Goal: Information Seeking & Learning: Compare options

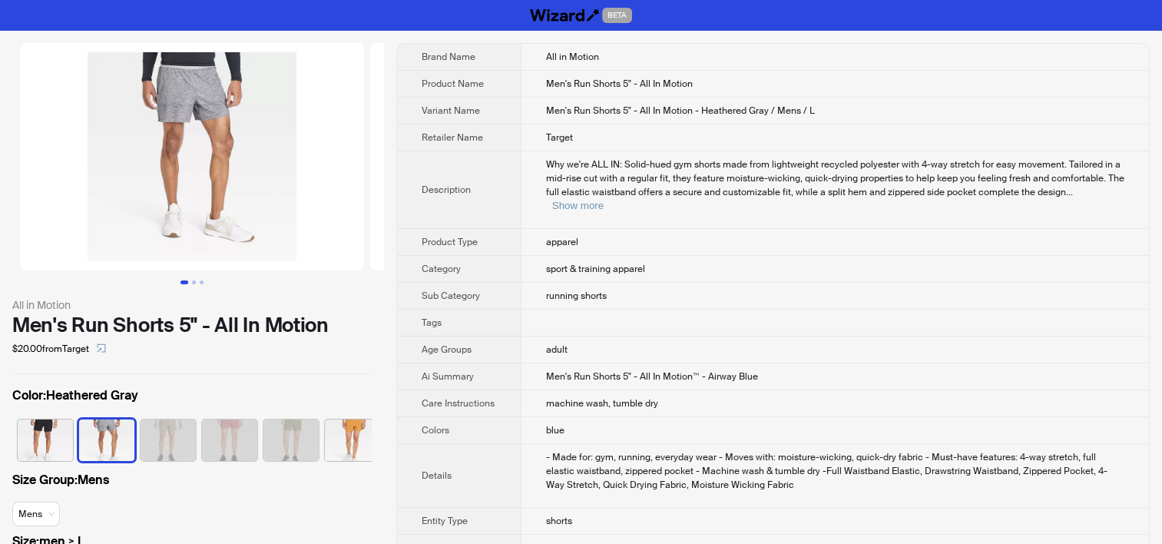
scroll to position [0, 101]
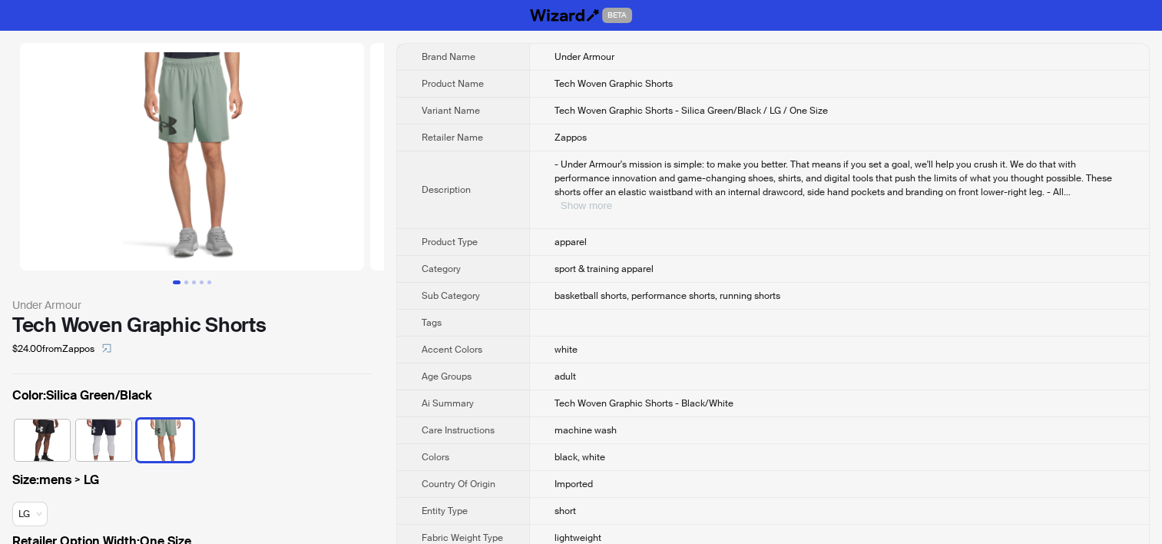
click at [612, 200] on button "Show more" at bounding box center [586, 206] width 51 height 12
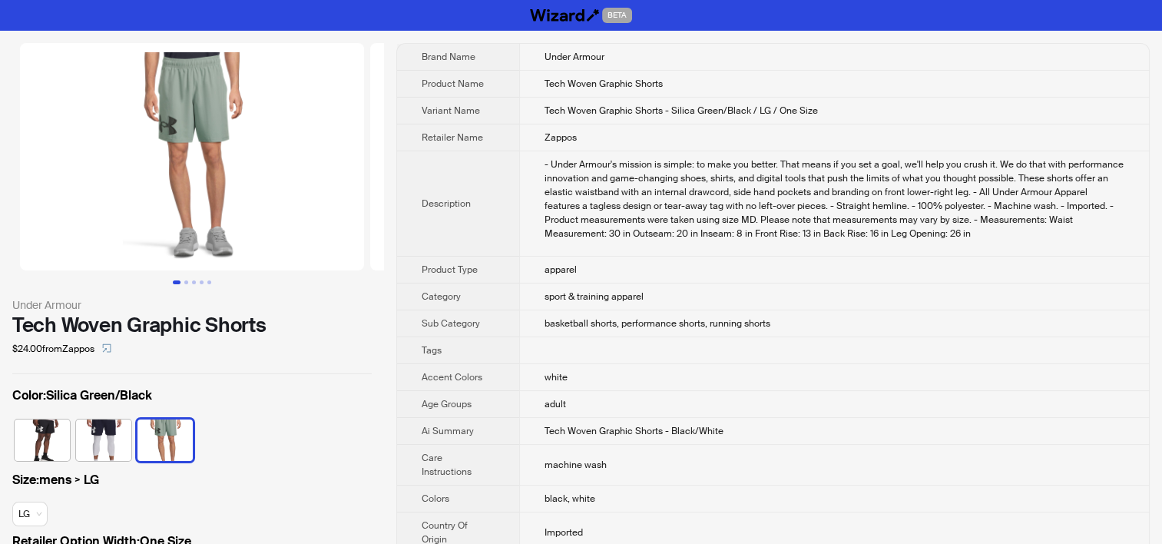
scroll to position [1160, 0]
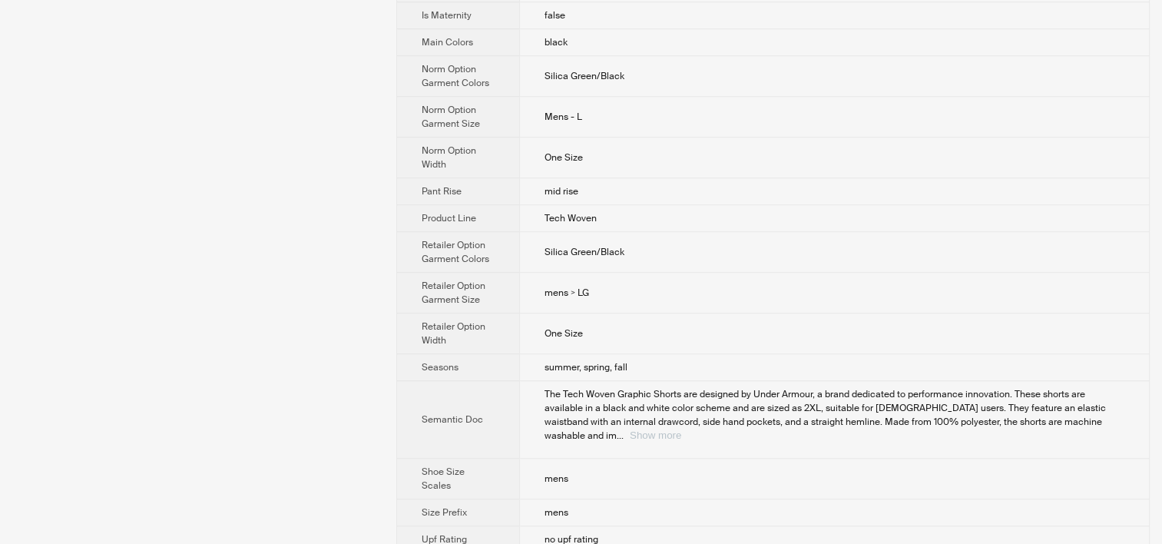
click at [1093, 406] on div "The Tech Woven Graphic Shorts are designed by Under Armour, a brand dedicated t…" at bounding box center [835, 414] width 580 height 55
click at [681, 429] on button "Show more" at bounding box center [655, 435] width 51 height 12
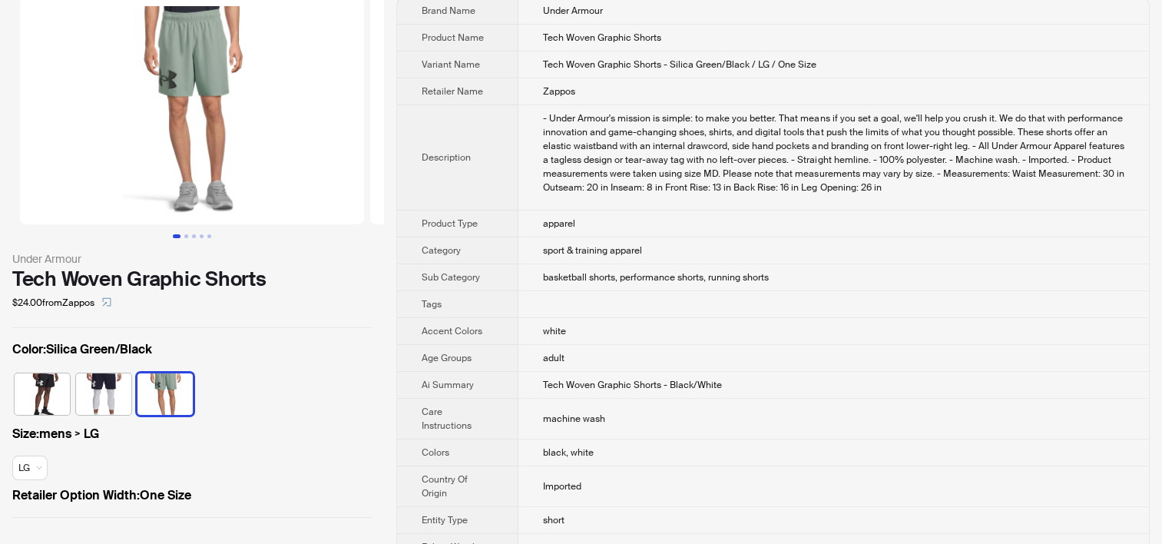
scroll to position [0, 0]
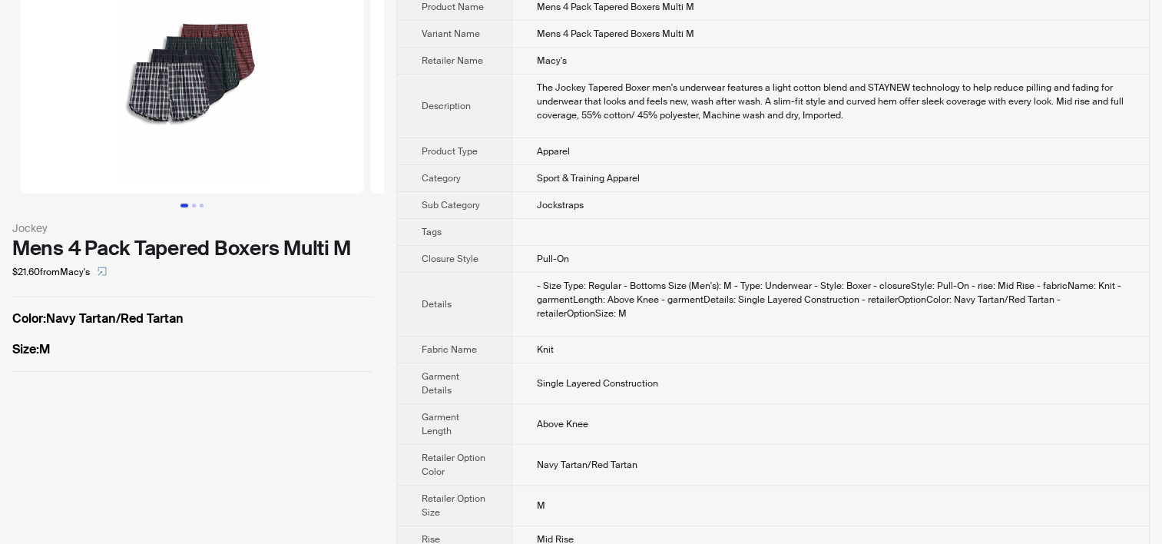
scroll to position [95, 0]
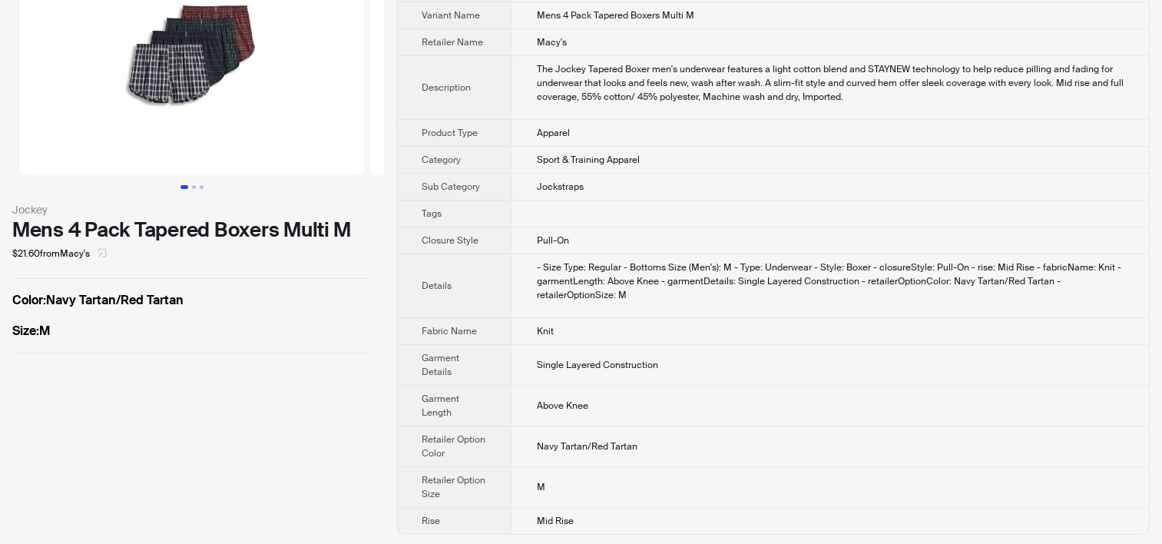
click at [107, 253] on icon "select" at bounding box center [102, 253] width 8 height 8
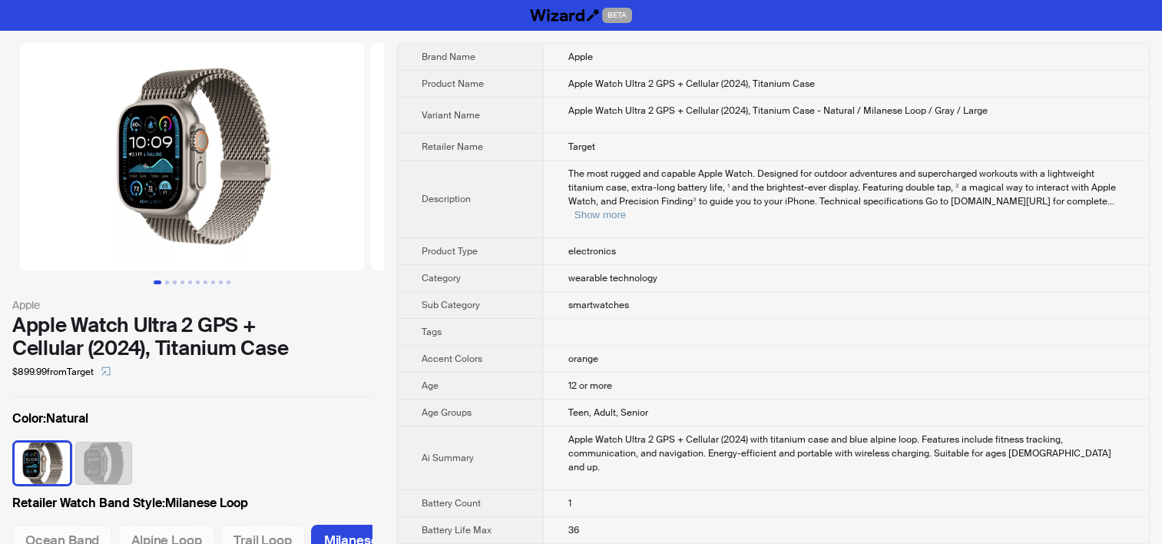
scroll to position [0, 40]
click at [501, 134] on th "Retailer Name" at bounding box center [470, 147] width 146 height 27
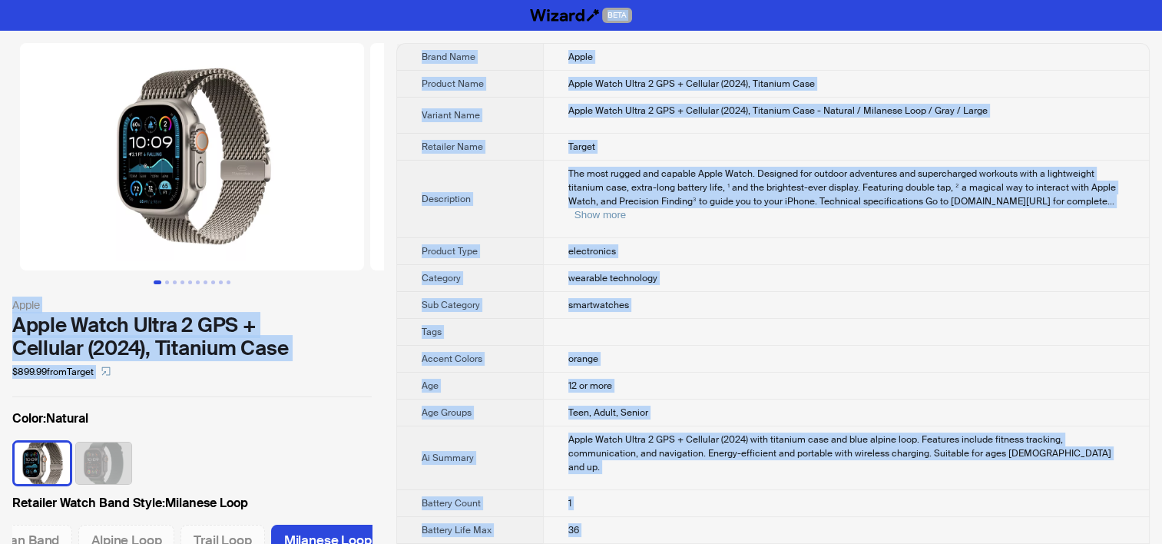
copy div "BETA Apple Apple Watch Ultra 2 GPS + Cellular (2024), Titanium Case $899.99 fro…"
click at [580, 115] on div "Apple Watch Ultra 2 GPS + Cellular (2024), Titanium Case - Natural / Milanese L…" at bounding box center [846, 111] width 556 height 14
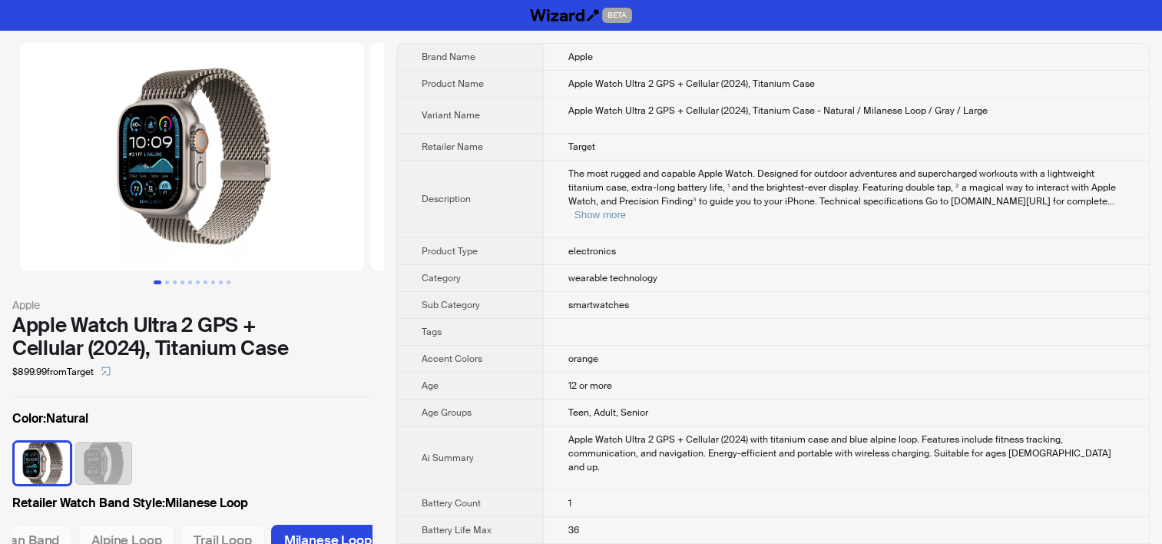
click at [745, 111] on div "Apple Watch Ultra 2 GPS + Cellular (2024), Titanium Case - Natural / Milanese L…" at bounding box center [846, 111] width 556 height 14
click at [626, 209] on button "Show more" at bounding box center [600, 215] width 51 height 12
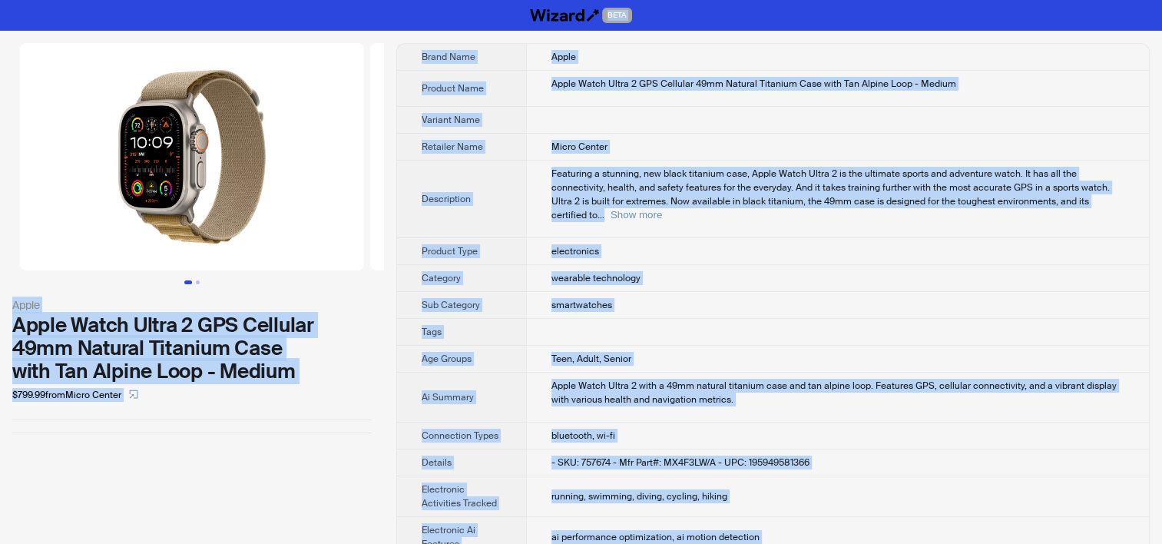
copy div "BETA Apple Apple Watch Ultra 2 GPS Cellular 49mm Natural Titanium Case with Tan…"
click at [727, 296] on td "smartwatches" at bounding box center [837, 305] width 623 height 27
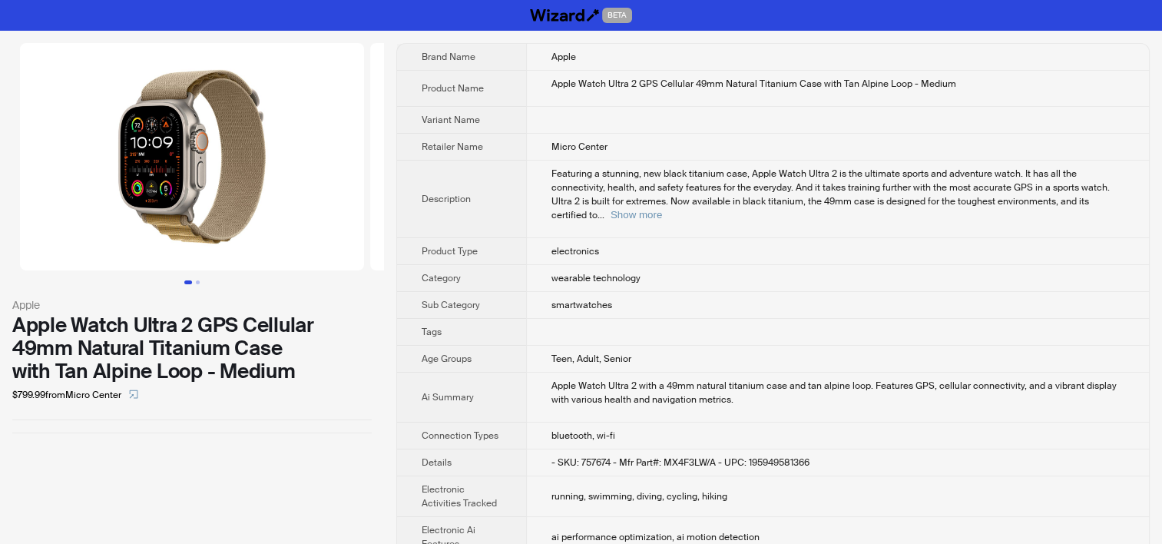
click at [727, 296] on td "smartwatches" at bounding box center [837, 305] width 623 height 27
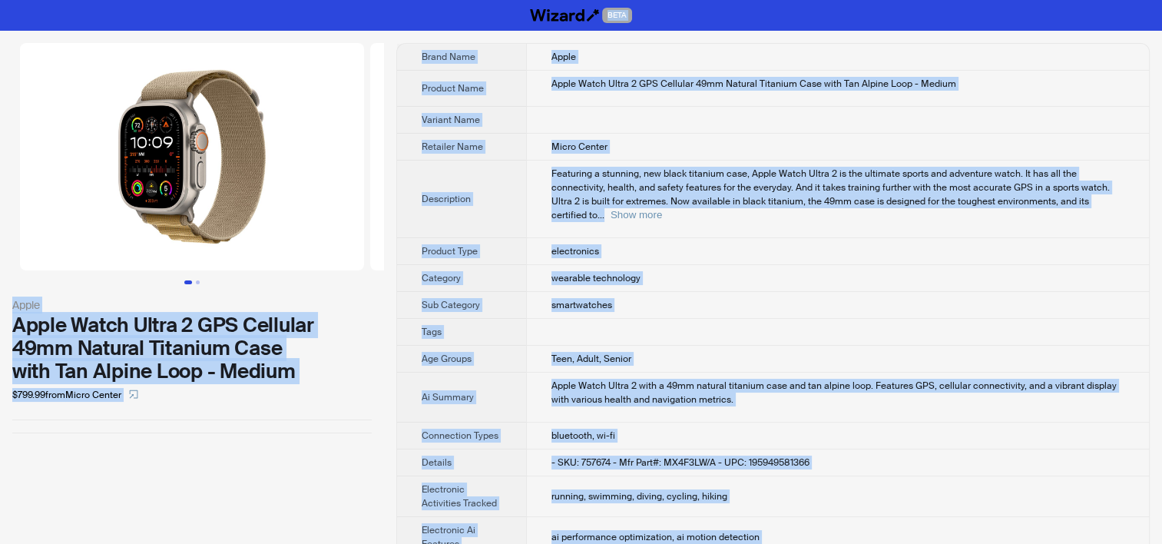
copy div "BETA Apple Apple Watch Ultra 2 GPS Cellular 49mm Natural Titanium Case with Tan…"
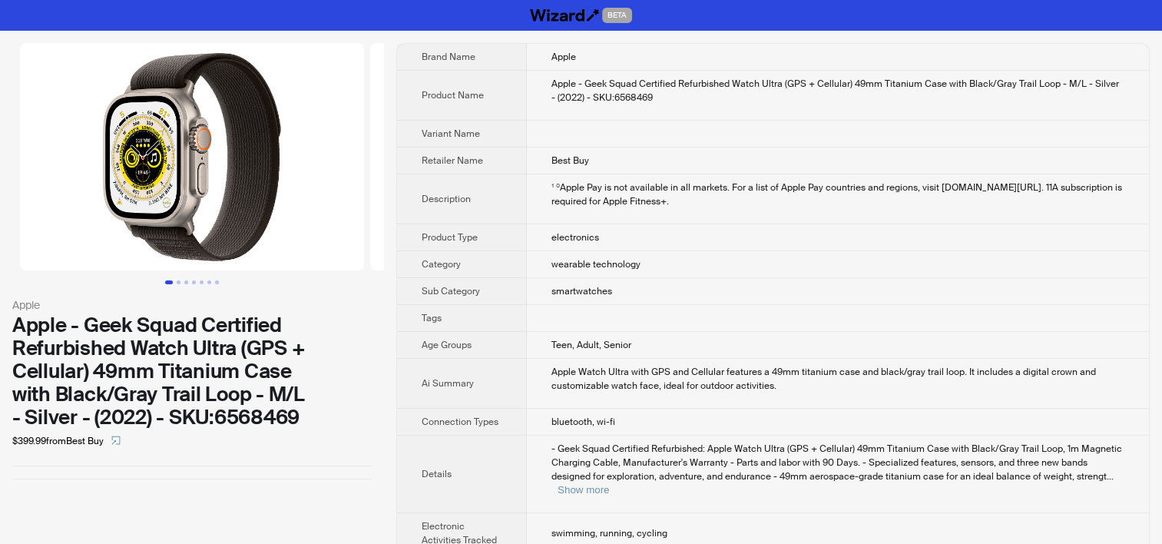
click at [717, 187] on div "¹ ⁰Apple Pay is not available in all markets. For a list of Apple Pay countries…" at bounding box center [837, 194] width 573 height 28
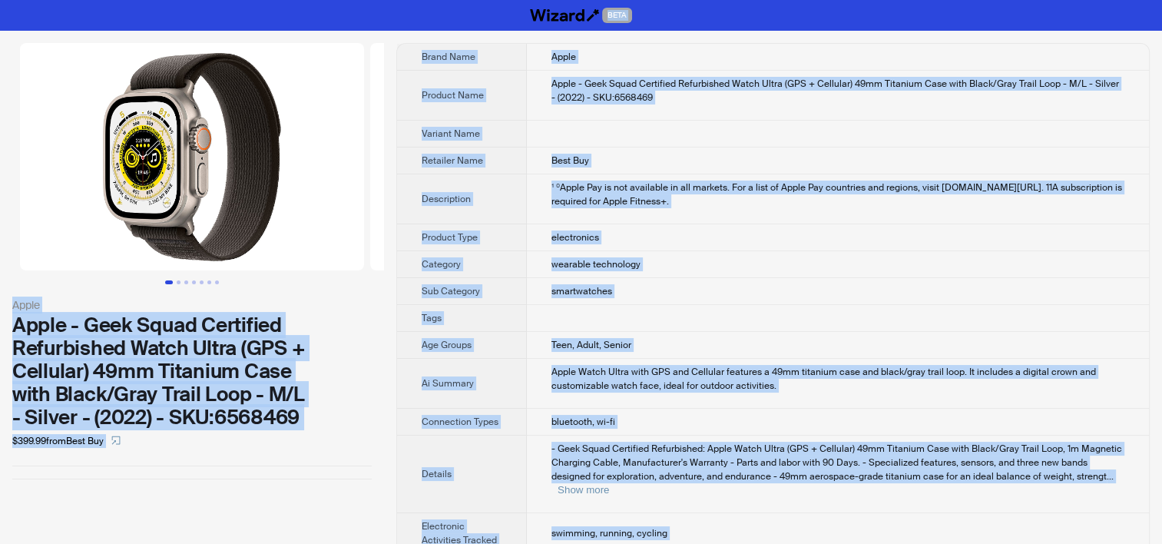
copy div "BETA Apple Apple - Geek Squad Certified Refurbished Watch Ultra (GPS + Cellular…"
click at [657, 154] on td "Best Buy" at bounding box center [838, 160] width 622 height 27
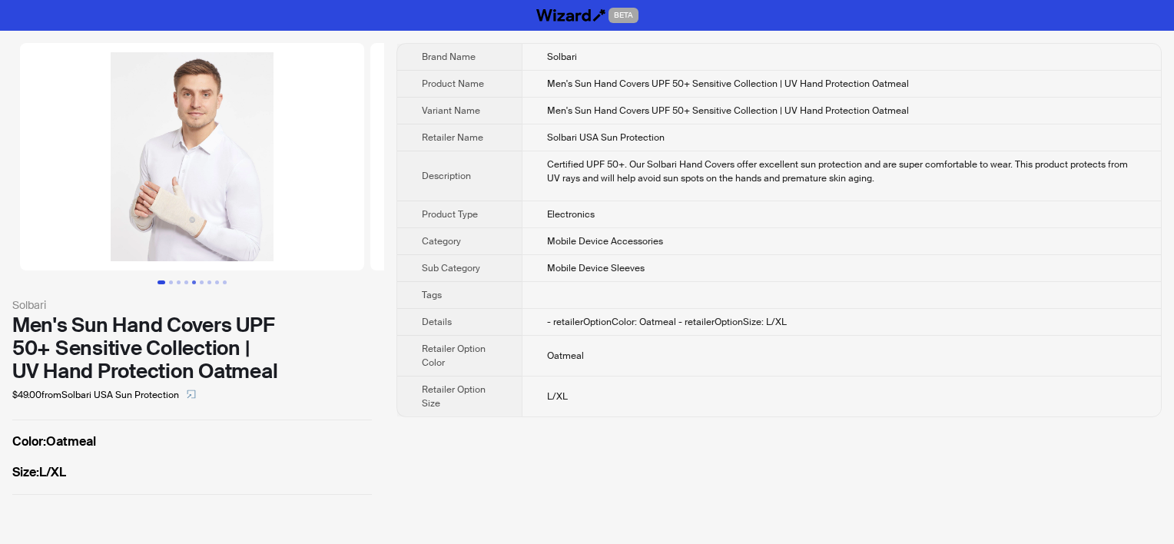
click at [194, 281] on button "Go to slide 5" at bounding box center [194, 282] width 4 height 4
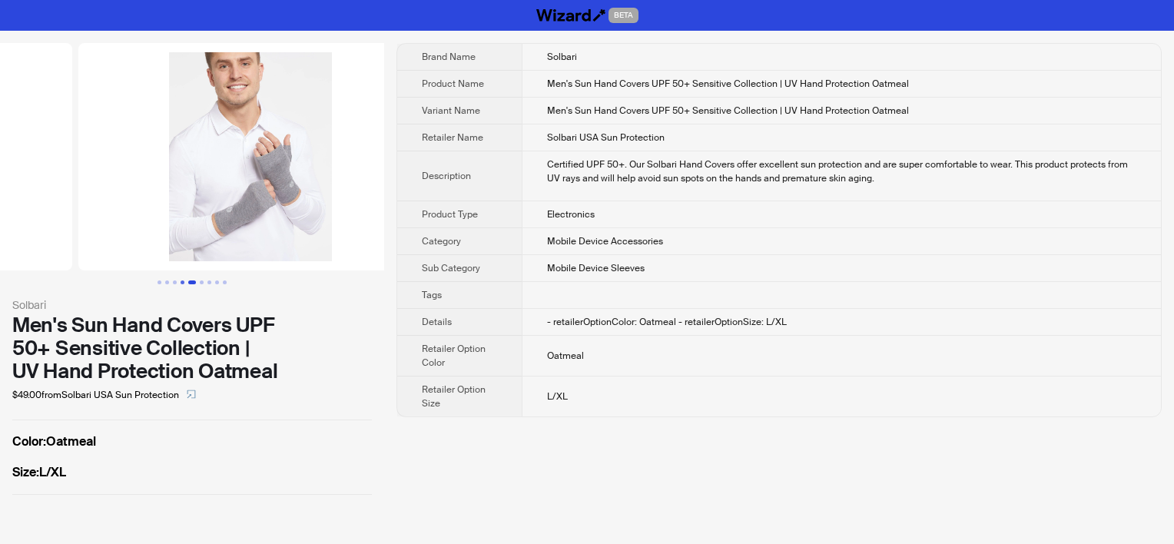
scroll to position [0, 1401]
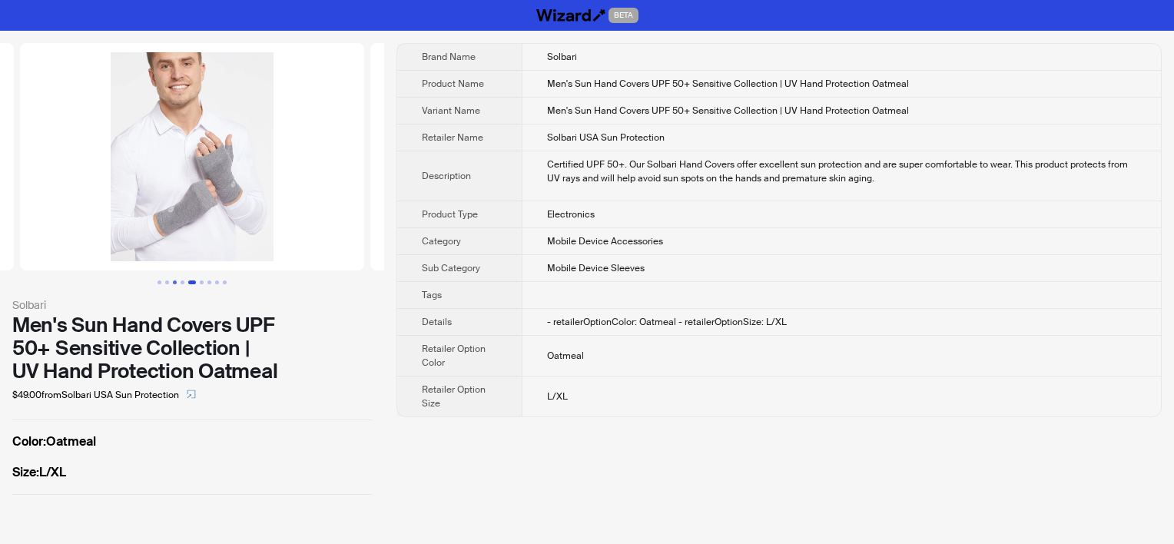
click at [174, 280] on button "Go to slide 3" at bounding box center [175, 282] width 4 height 4
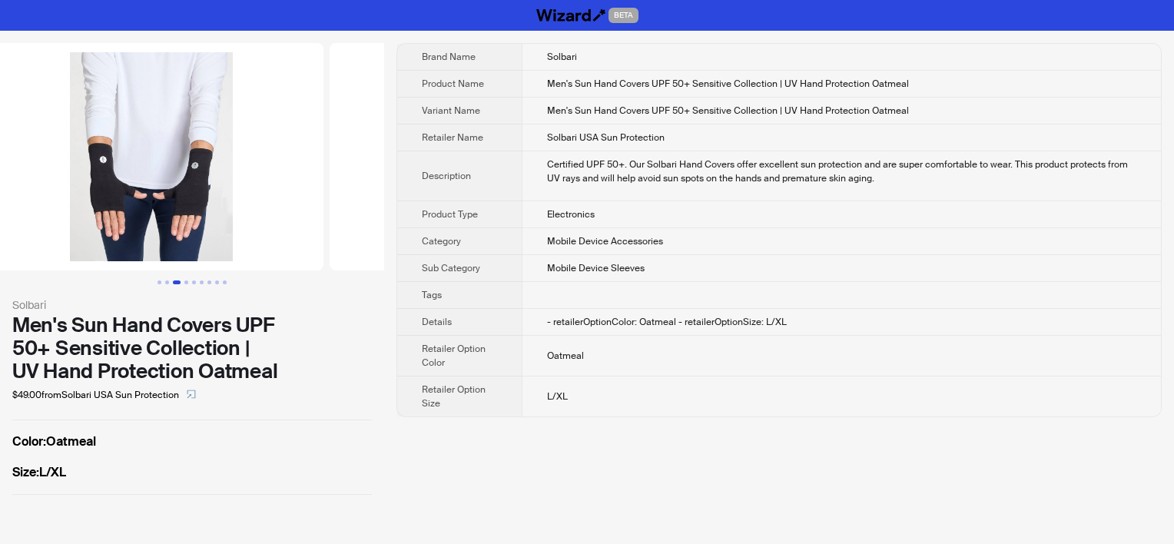
scroll to position [0, 700]
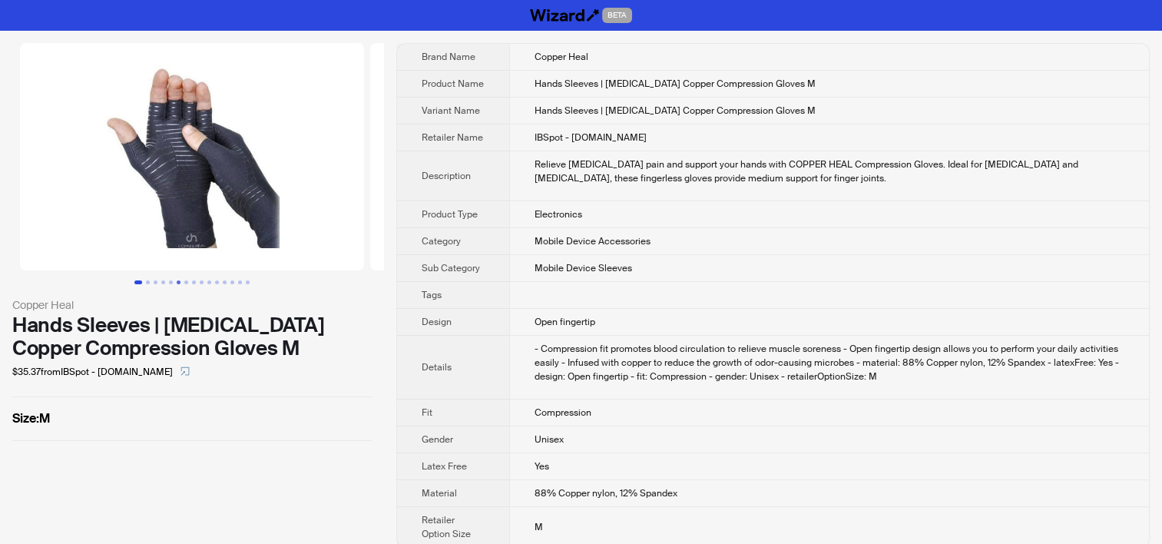
click at [177, 284] on button "Go to slide 6" at bounding box center [179, 282] width 4 height 4
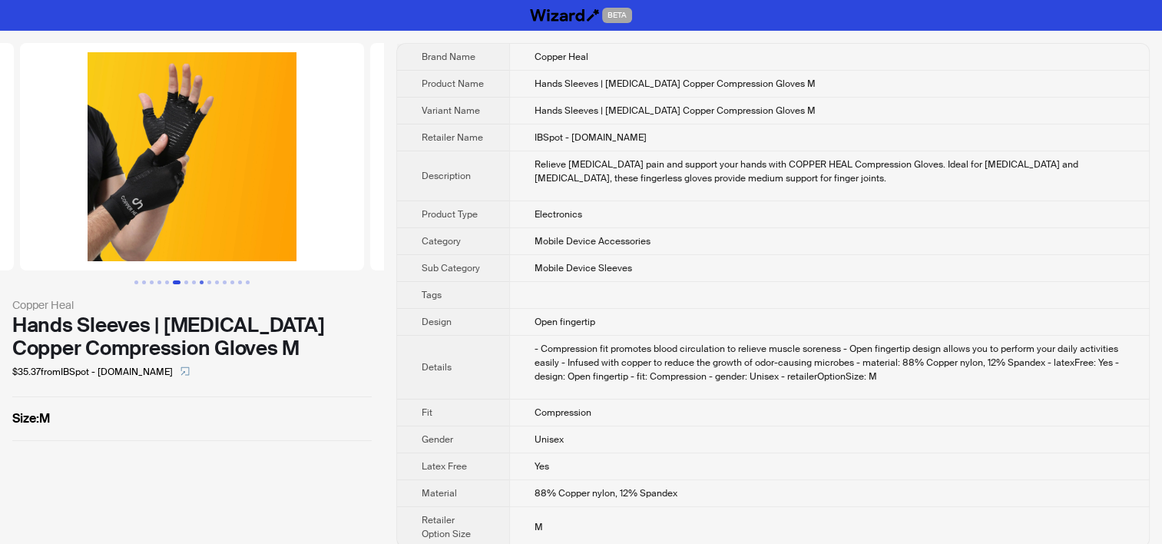
click at [200, 283] on button "Go to slide 9" at bounding box center [202, 282] width 4 height 4
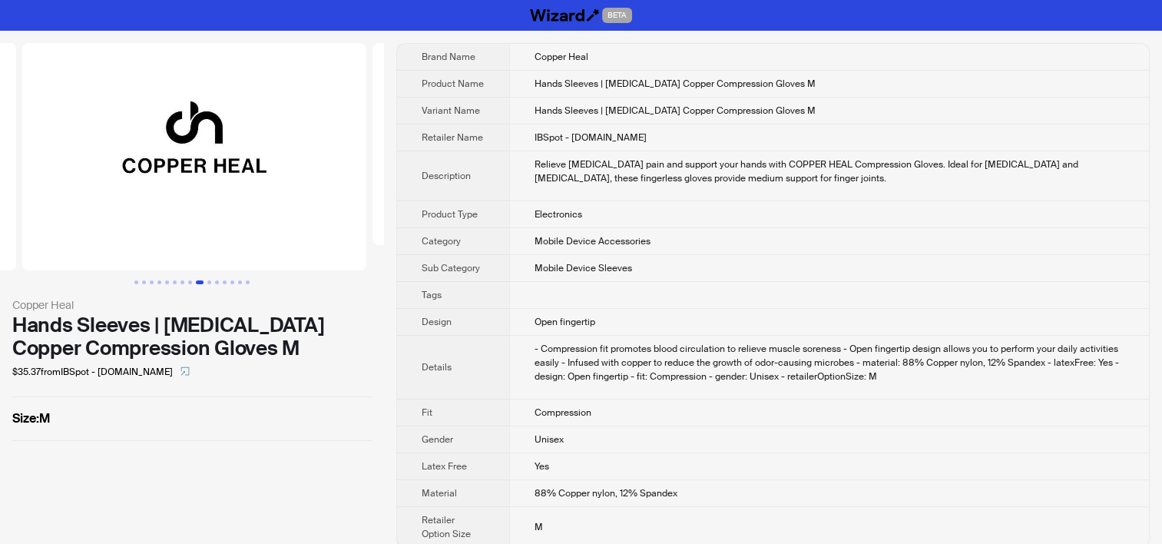
scroll to position [0, 2802]
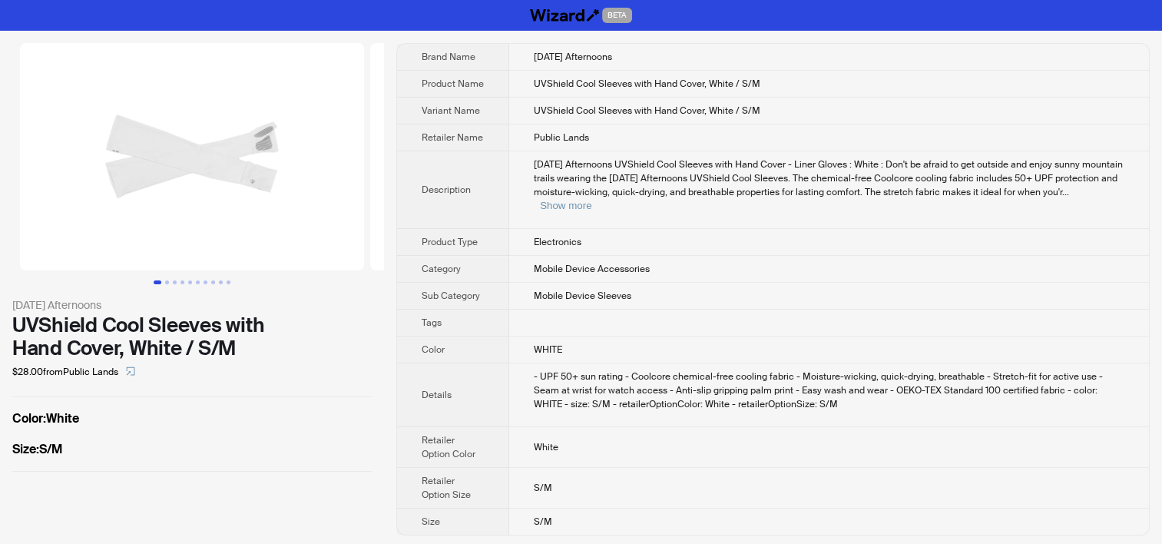
click at [713, 155] on td "Sunday Afternoons UVShield Cool Sleeves with Hand Cover - Liner Gloves : White …" at bounding box center [829, 190] width 640 height 78
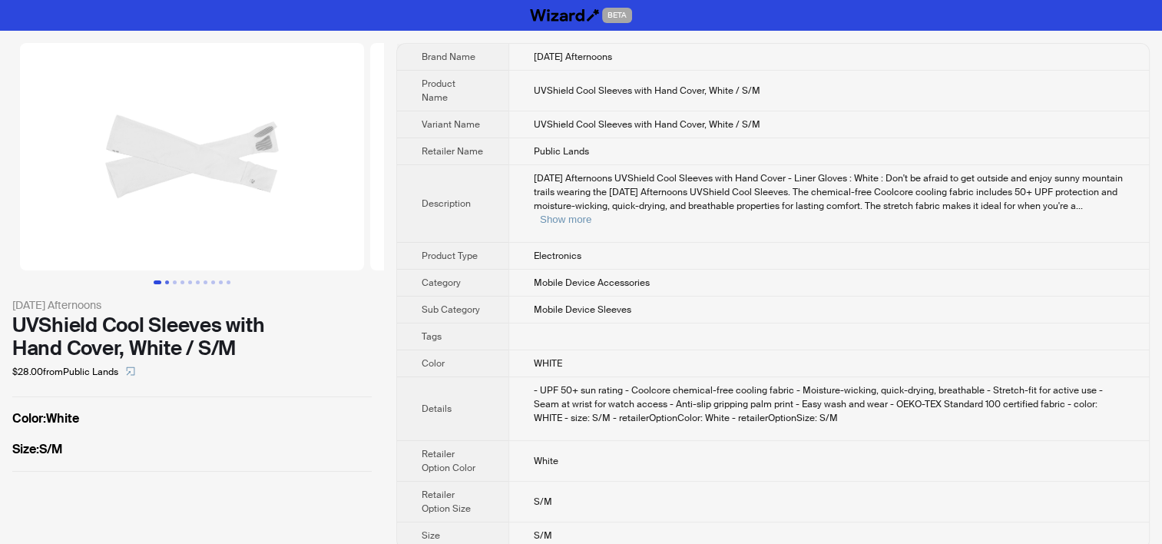
click at [169, 283] on button "Go to slide 2" at bounding box center [167, 282] width 4 height 4
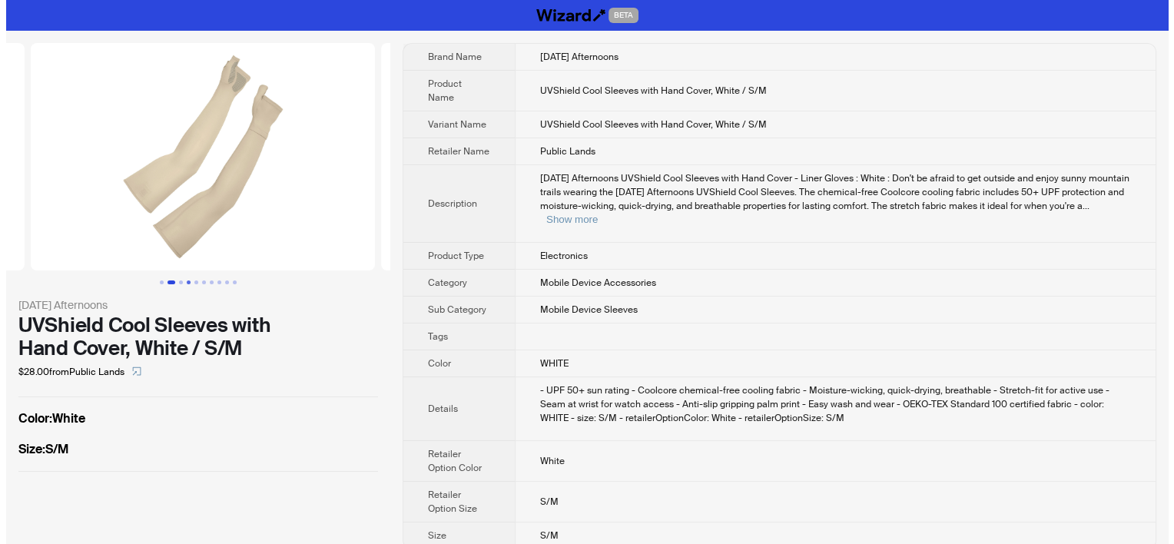
scroll to position [0, 350]
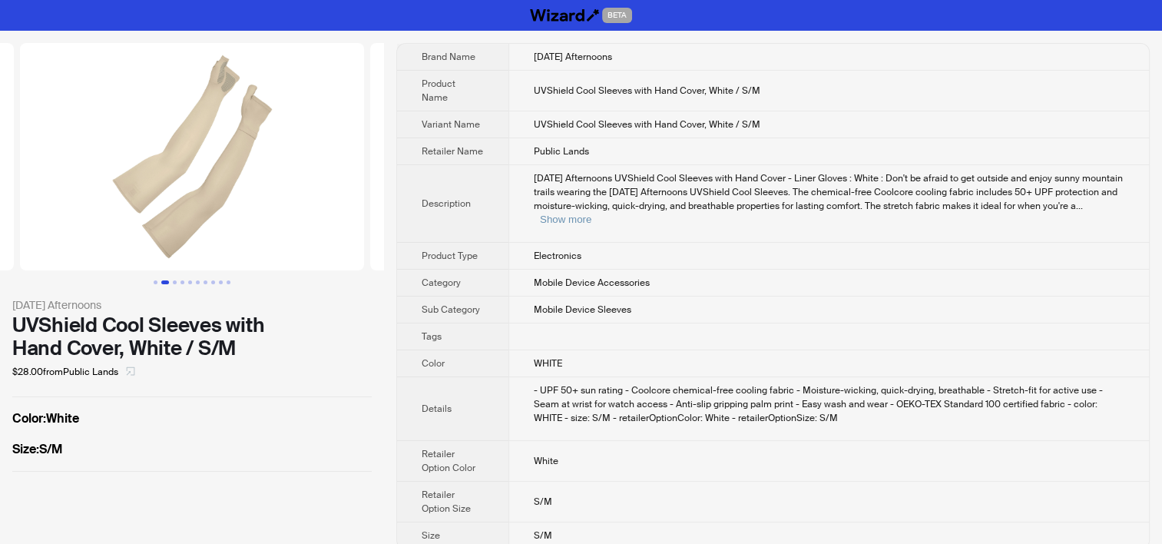
click at [133, 366] on span "button" at bounding box center [130, 372] width 9 height 12
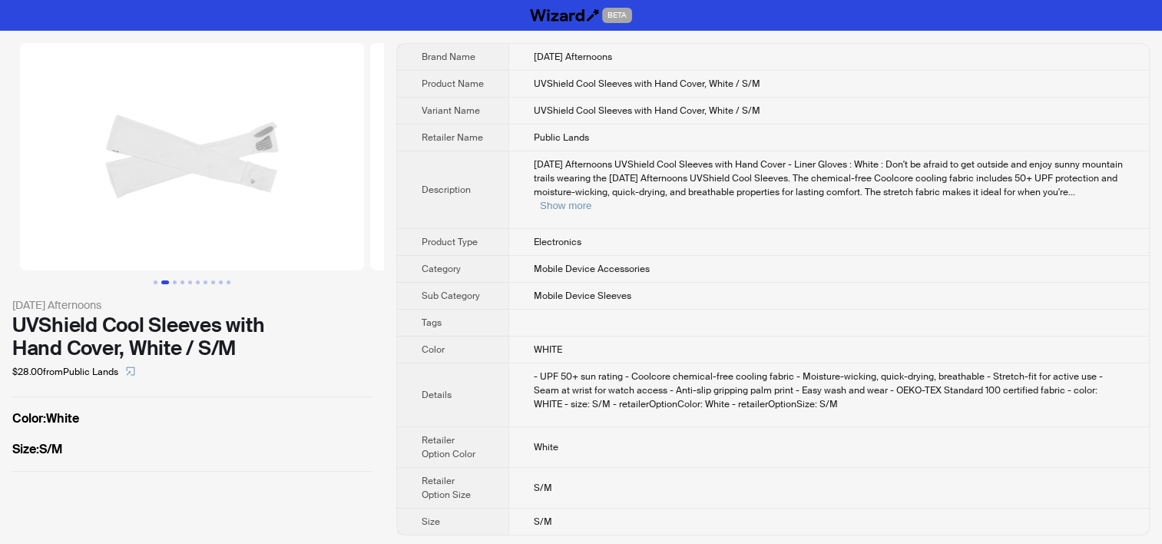
scroll to position [0, 350]
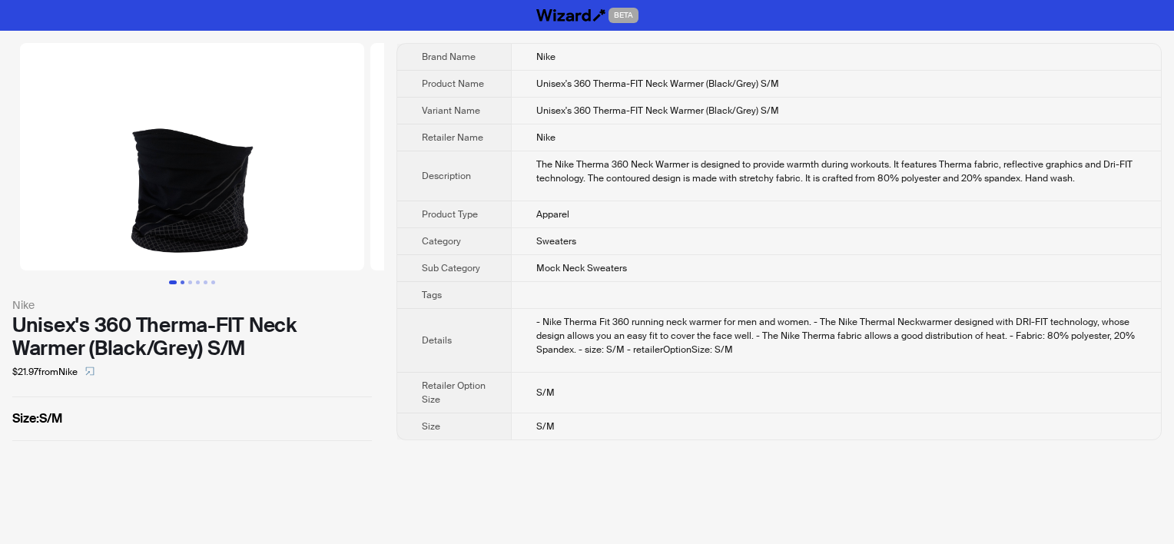
click at [183, 280] on button "Go to slide 2" at bounding box center [182, 282] width 4 height 4
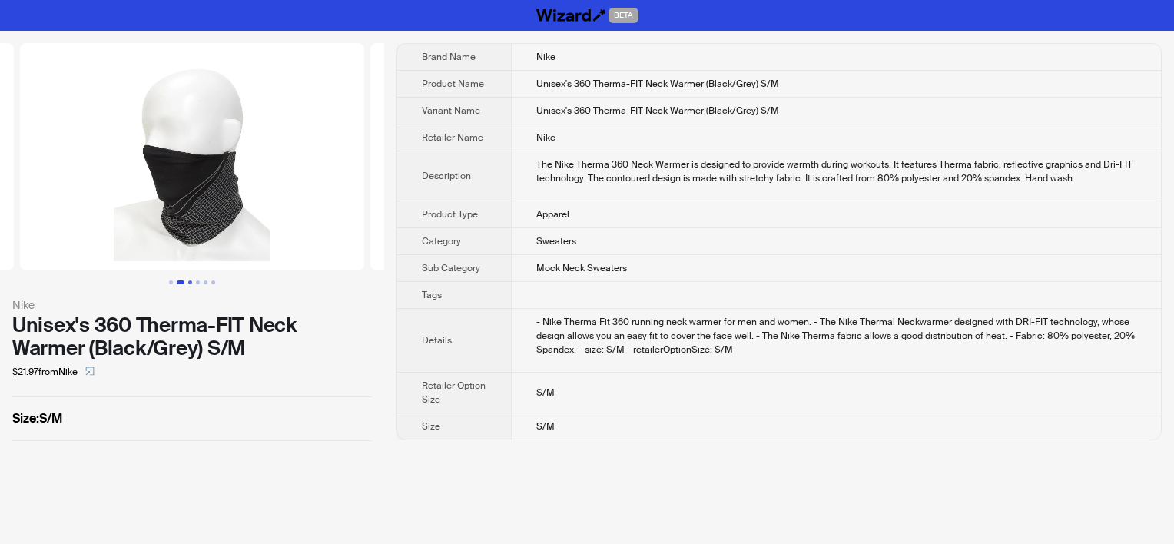
click at [190, 280] on button "Go to slide 3" at bounding box center [190, 282] width 4 height 4
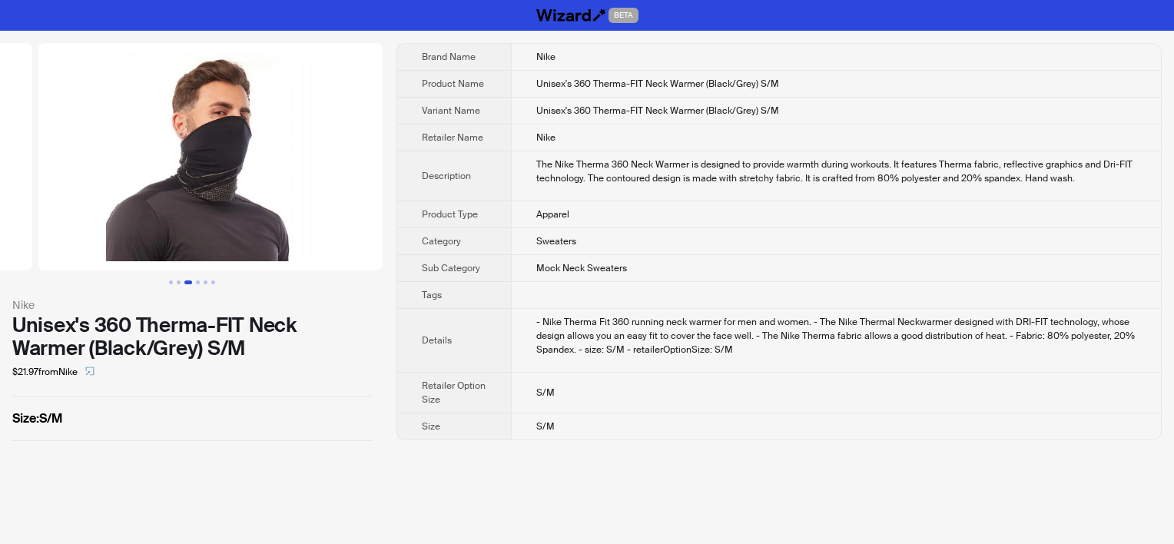
scroll to position [0, 700]
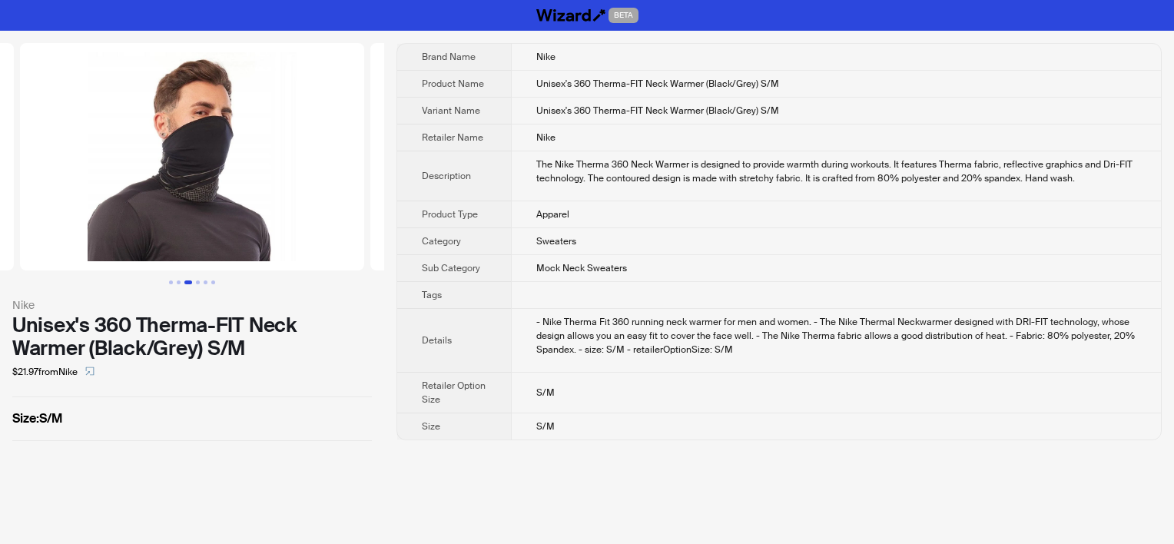
click at [511, 177] on td "The Nike Therma 360 Neck Warmer is designed to provide warmth during workouts. …" at bounding box center [836, 176] width 650 height 50
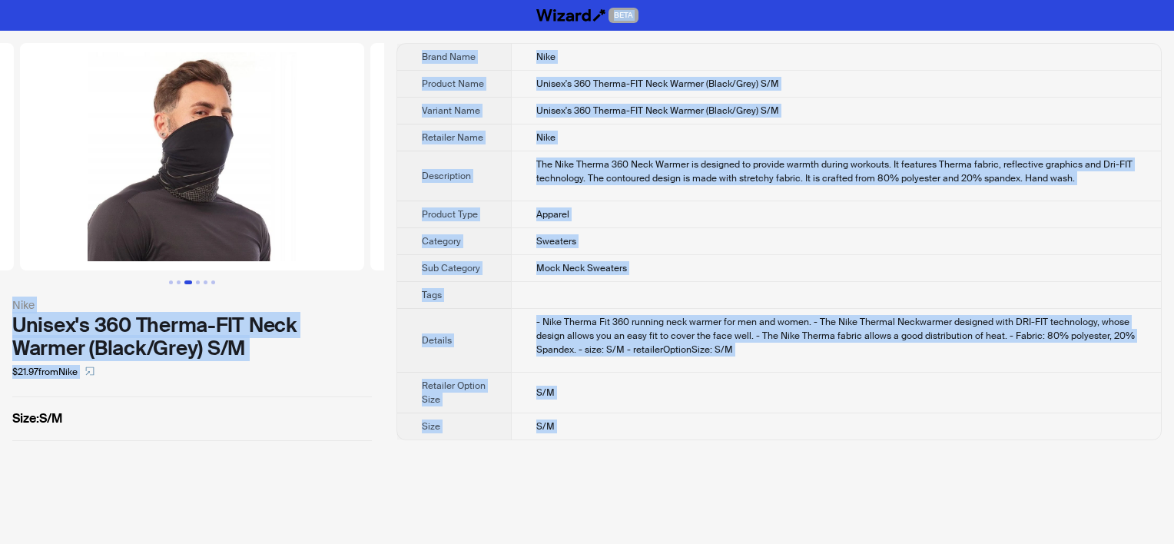
copy div "BETA Nike Unisex's 360 Therma-FIT Neck Warmer (Black/Grey) S/M $21.97 from Nike…"
click at [768, 129] on td "Nike" at bounding box center [836, 137] width 650 height 27
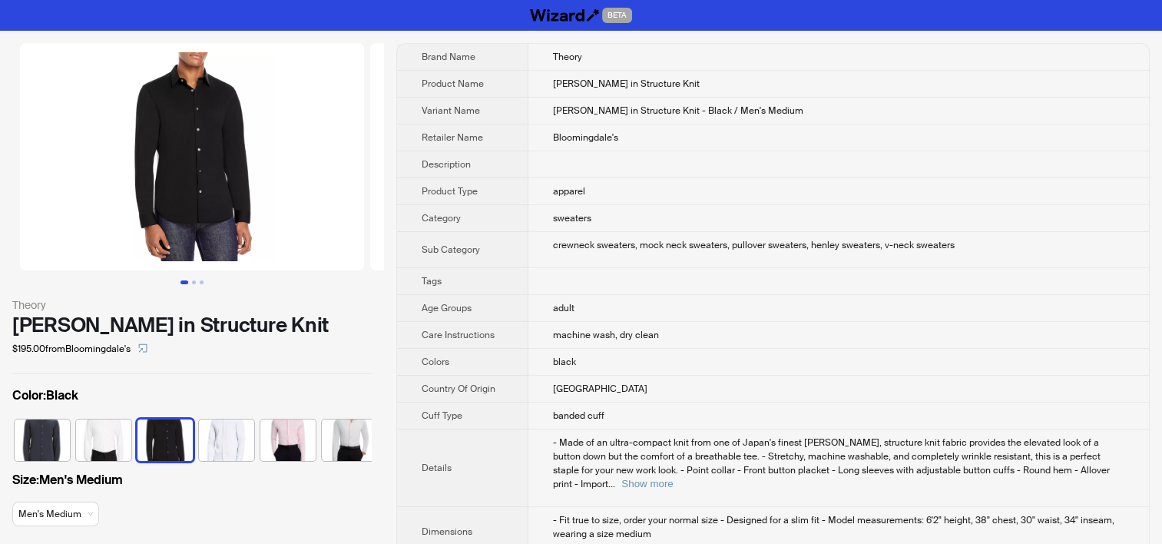
scroll to position [0, 101]
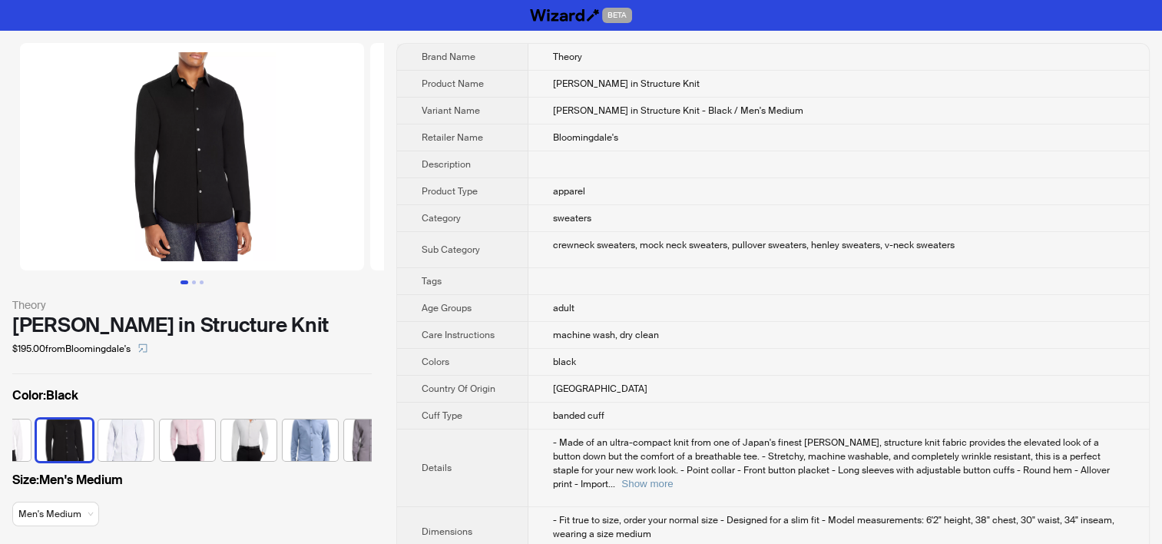
click at [562, 225] on td "sweaters" at bounding box center [838, 218] width 621 height 27
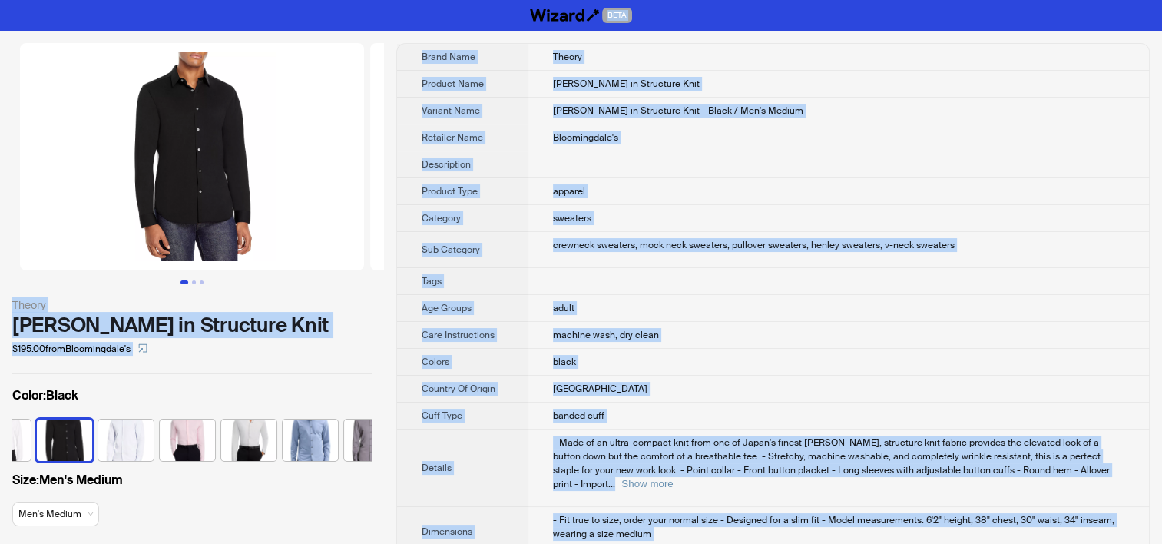
copy div "BETA Theory [PERSON_NAME] in Structure Knit $195.00 from Bloomingdale's Color :…"
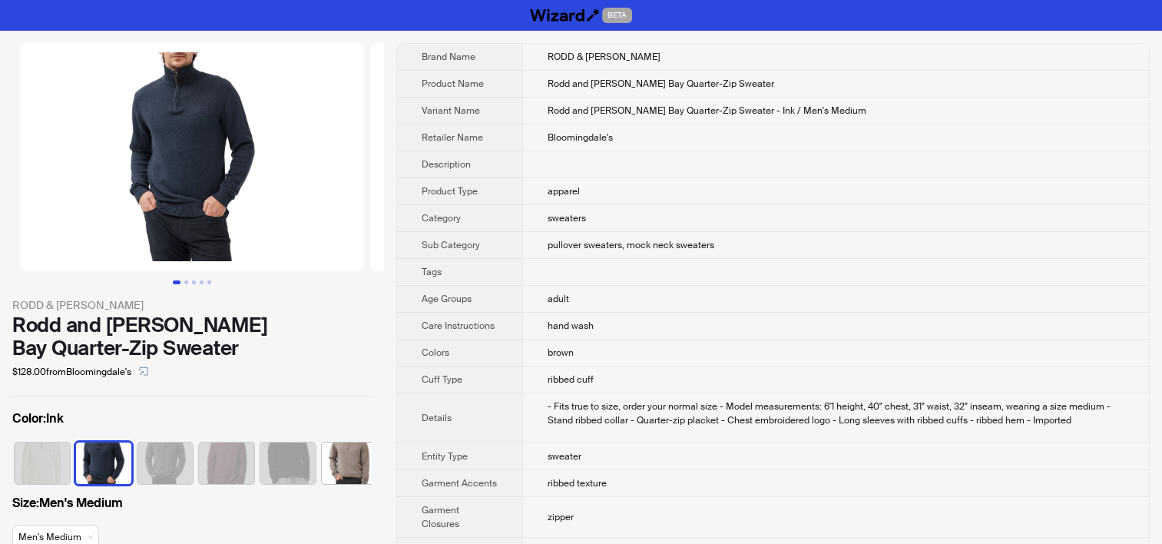
scroll to position [0, 39]
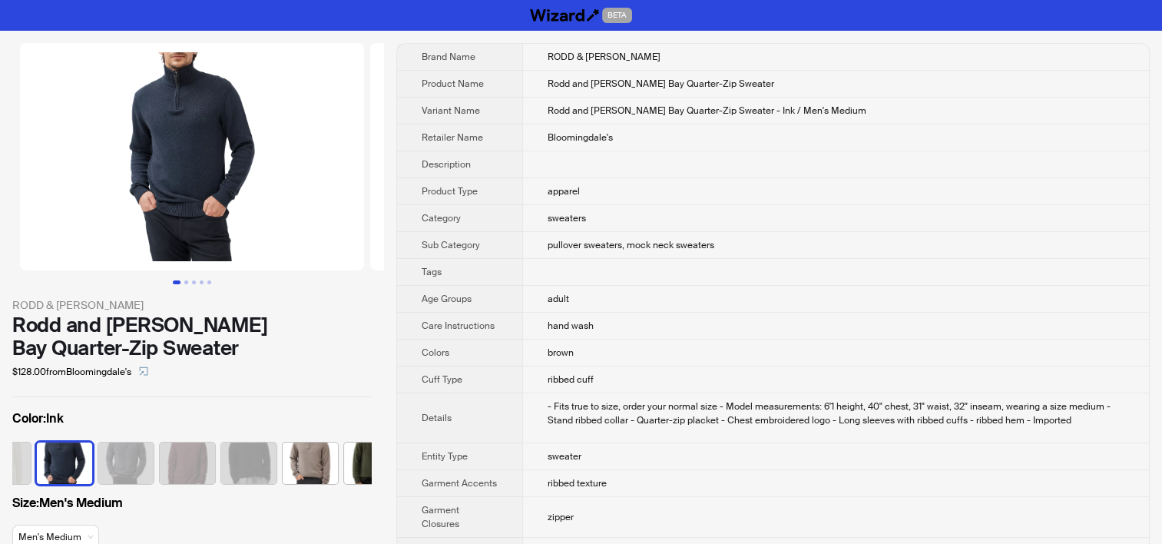
click at [584, 240] on span "pullover sweaters, mock neck sweaters" at bounding box center [631, 245] width 167 height 12
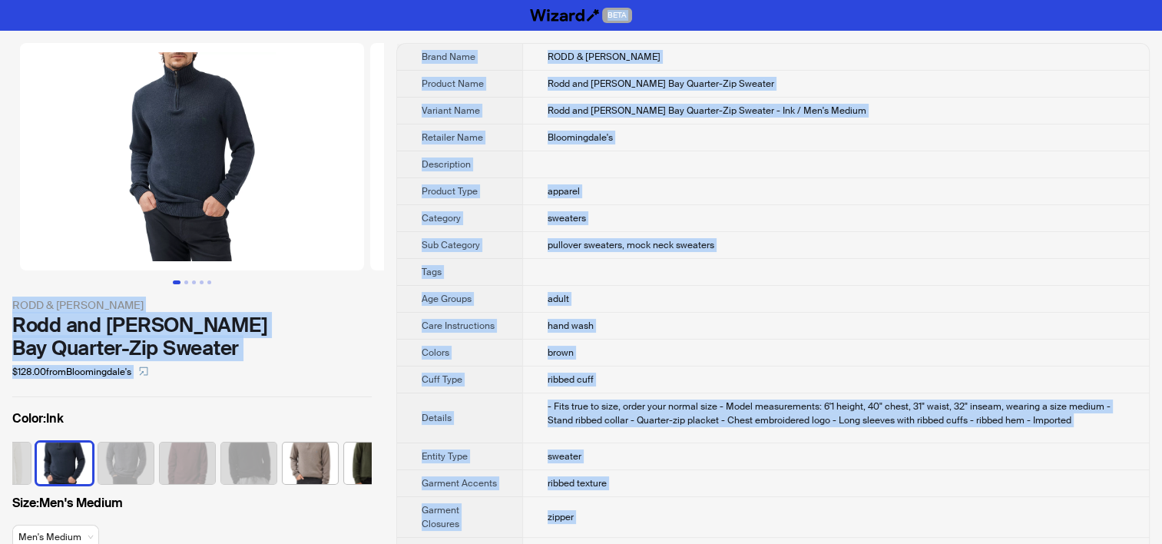
copy div "BETA RODD & [PERSON_NAME] and [PERSON_NAME] Bay Quarter-Zip Sweater $128.00 fro…"
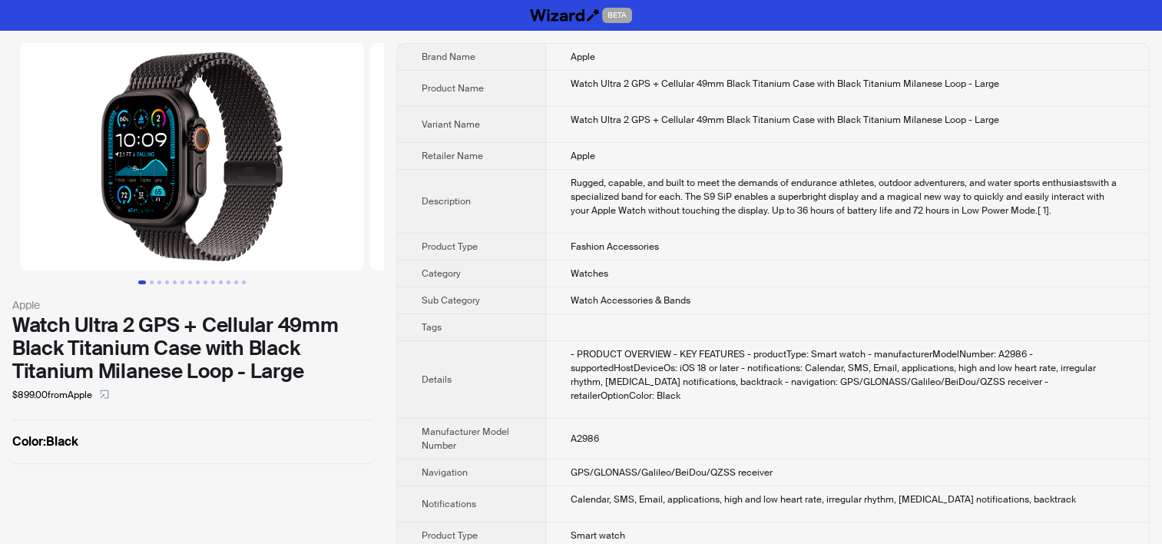
click at [677, 215] on div "Rugged, capable, and built to meet the demands of endurance athletes, outdoor a…" at bounding box center [848, 196] width 554 height 41
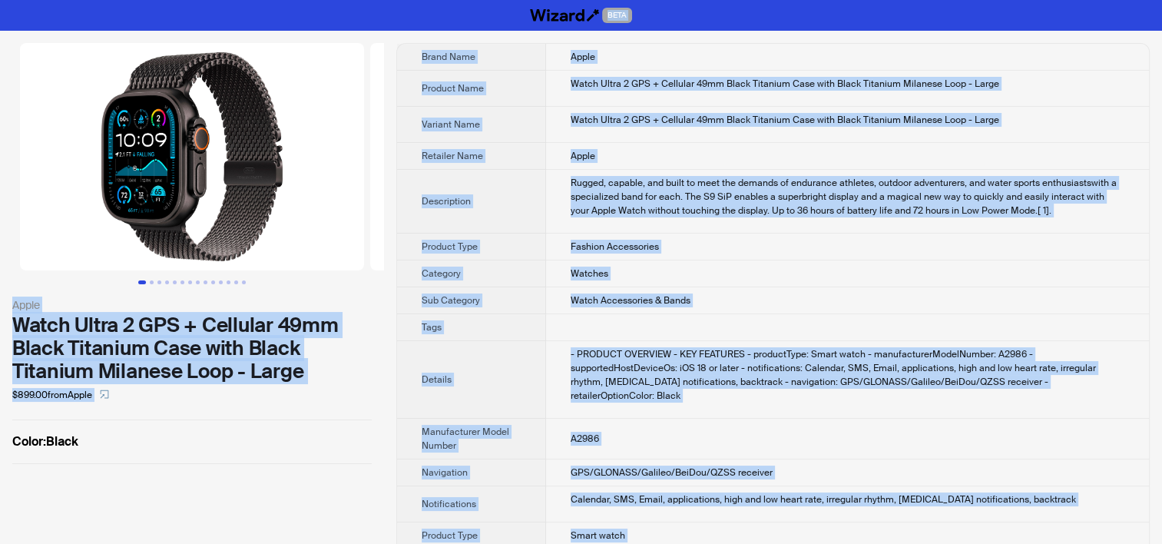
copy div "BETA Apple Watch Ultra 2 GPS + Cellular 49mm Black Titanium Case with Black Tit…"
click at [723, 195] on div "Rugged, capable, and built to meet the demands of endurance athletes, outdoor a…" at bounding box center [848, 196] width 554 height 41
click at [742, 111] on td "Watch Ultra 2 GPS + Cellular 49mm Black Titanium Case with Black Titanium Milan…" at bounding box center [847, 125] width 603 height 36
click at [781, 123] on div "Watch Ultra 2 GPS + Cellular 49mm Black Titanium Case with Black Titanium Milan…" at bounding box center [848, 120] width 554 height 14
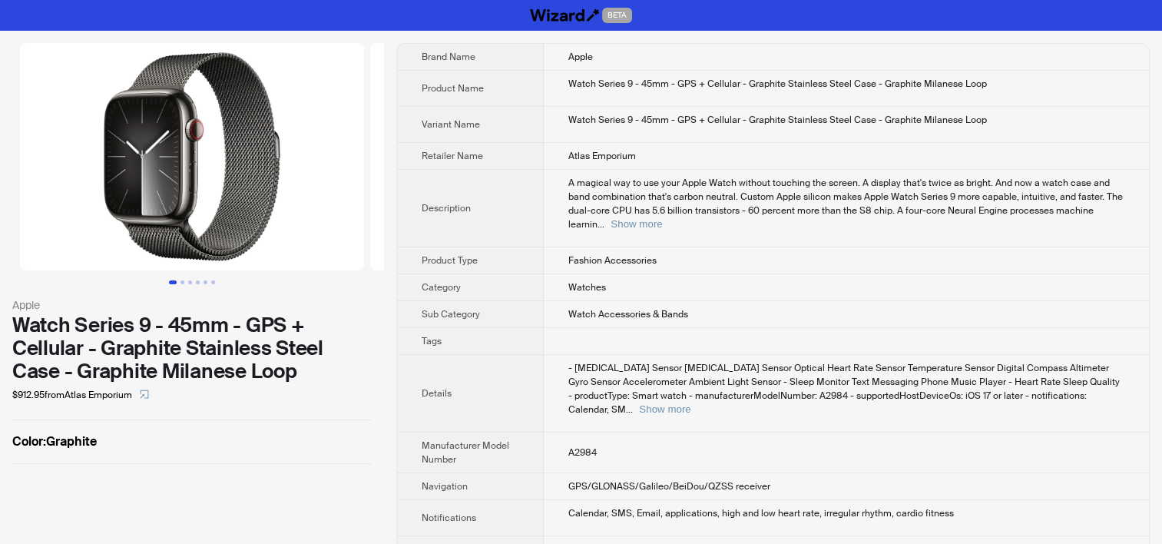
click at [498, 101] on th "Product Name" at bounding box center [470, 89] width 147 height 36
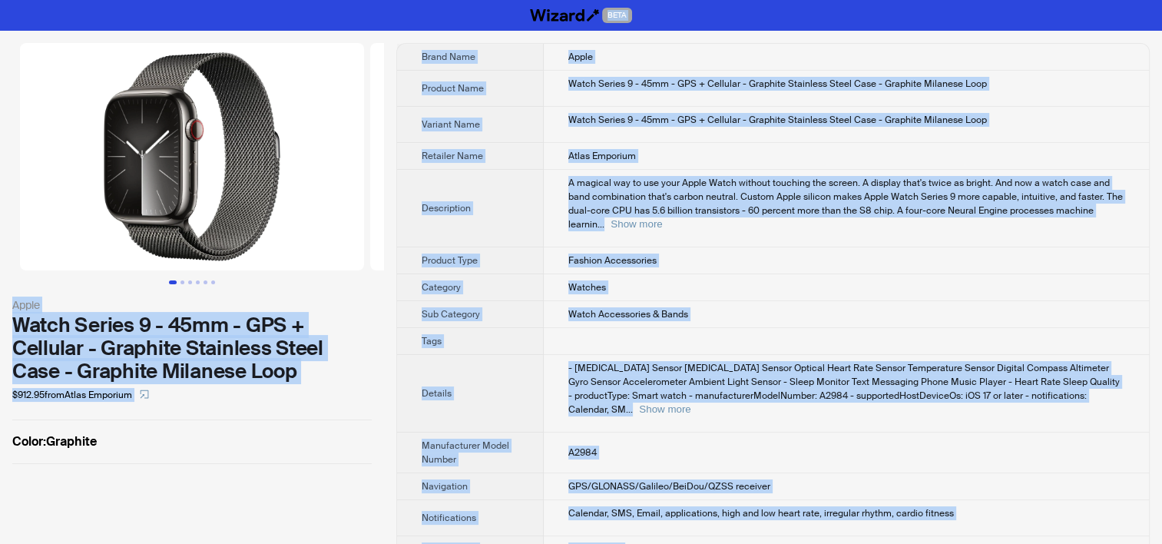
copy div "BETA Apple Watch Series 9 - 45mm - GPS + Cellular - Graphite Stainless Steel Ca…"
click at [799, 104] on td "Watch Series 9 - 45mm - GPS + Cellular - Graphite Stainless Steel Case - Graphi…" at bounding box center [846, 89] width 605 height 36
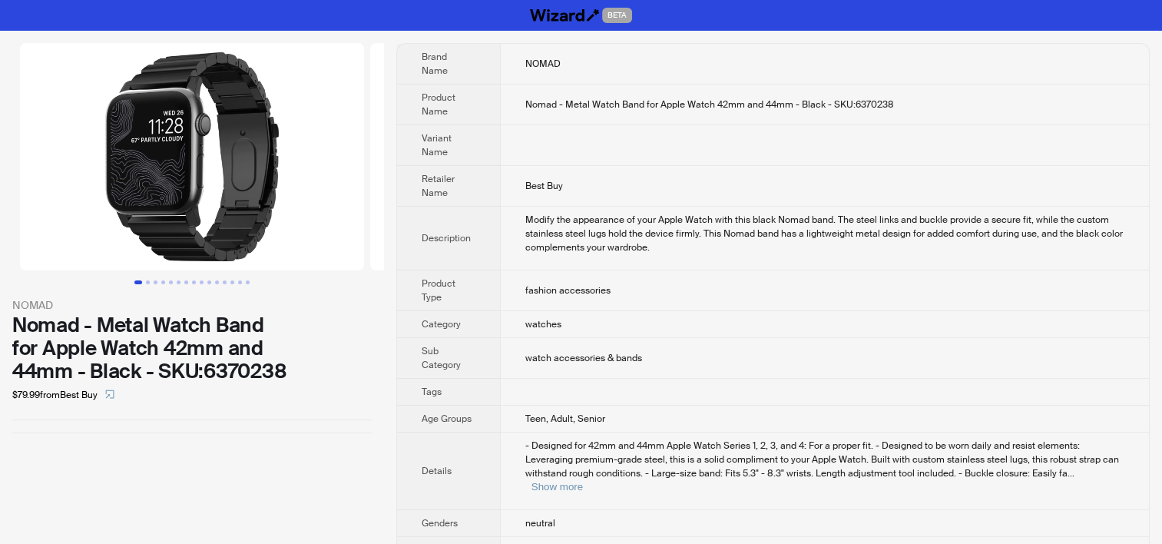
click at [553, 217] on div "Modify the appearance of your Apple Watch with this black Nomad band. The steel…" at bounding box center [824, 233] width 599 height 41
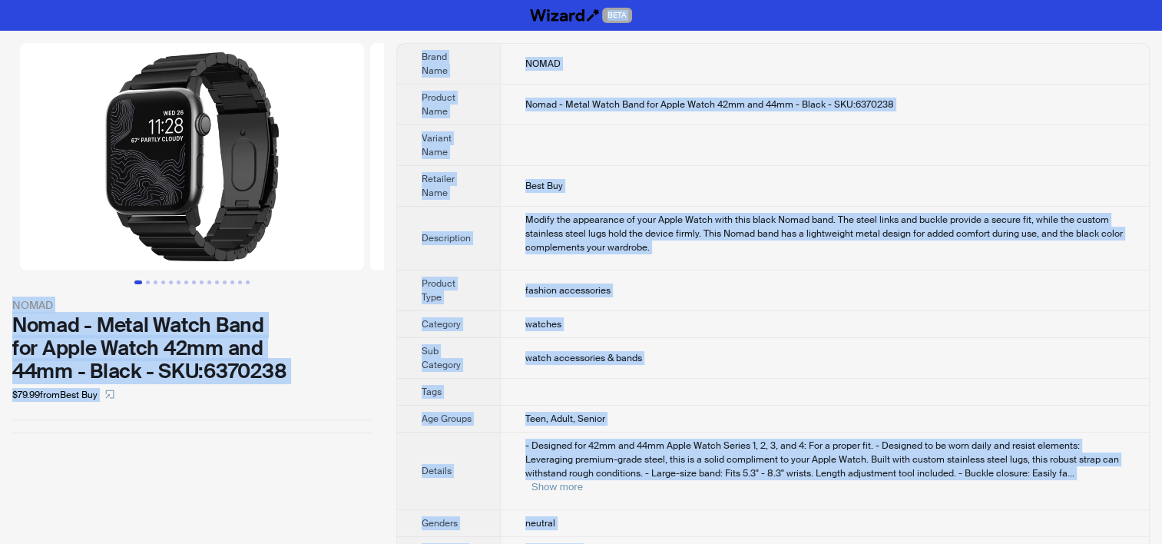
copy div "BETA NOMAD Nomad - Metal Watch Band for Apple Watch 42mm and 44mm - Black - SKU…"
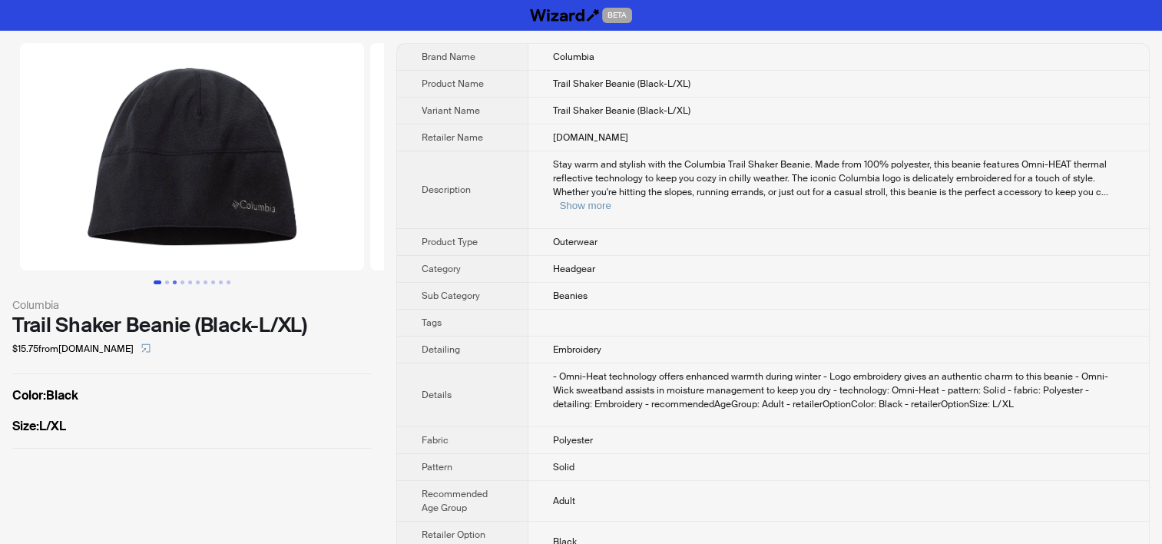
click at [173, 280] on button "Go to slide 3" at bounding box center [175, 282] width 4 height 4
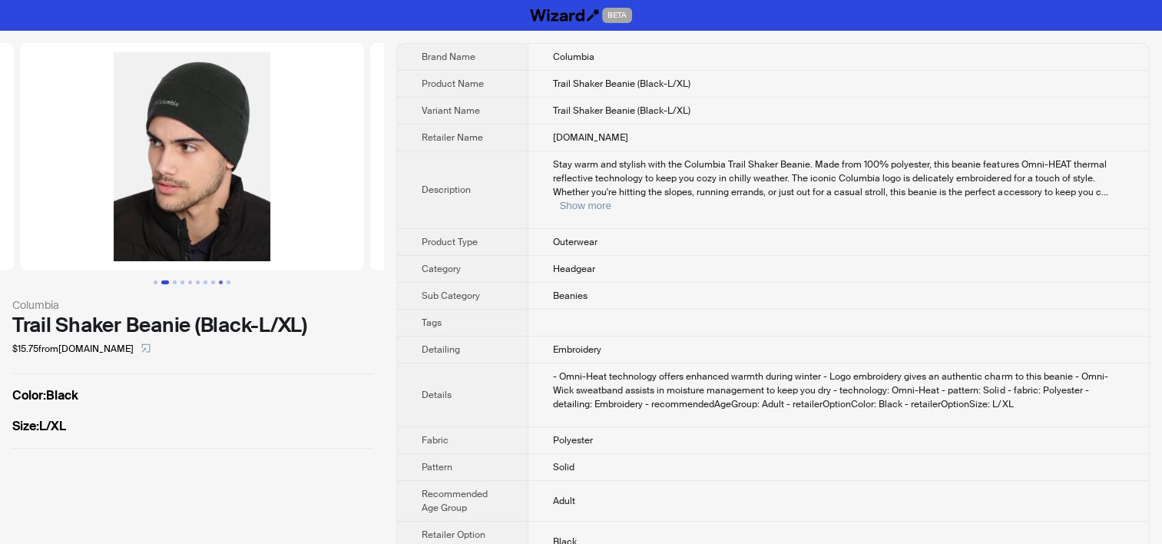
click at [219, 283] on button "Go to slide 9" at bounding box center [221, 282] width 4 height 4
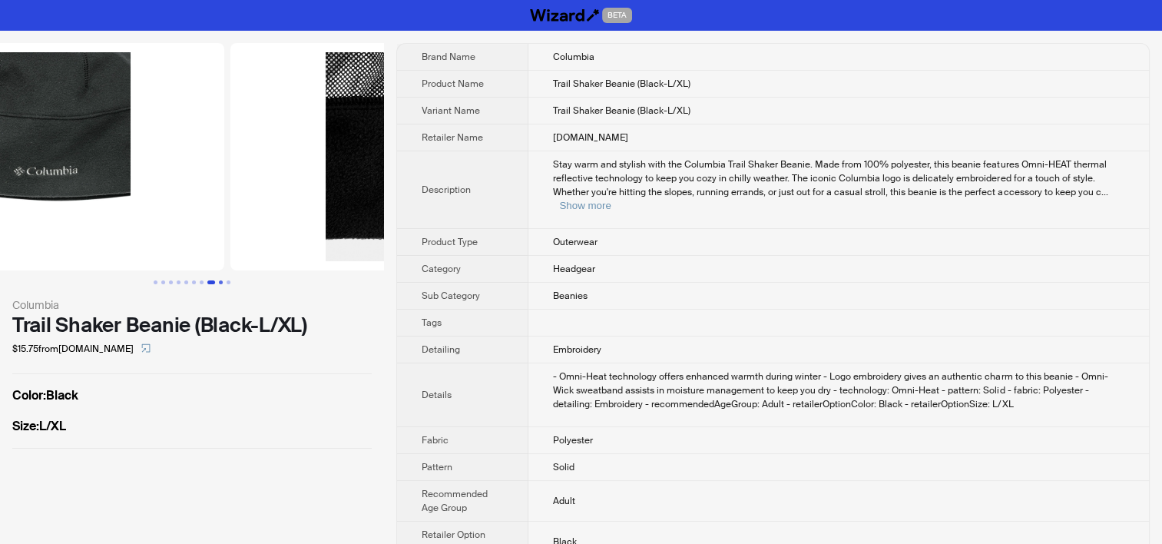
scroll to position [0, 2802]
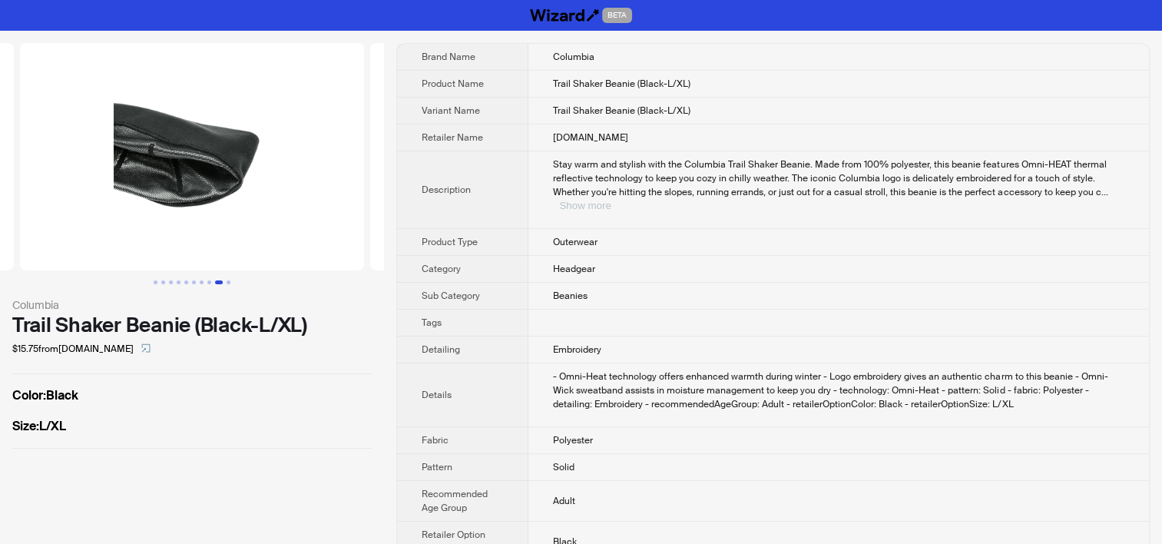
click at [611, 200] on button "Show more" at bounding box center [584, 206] width 51 height 12
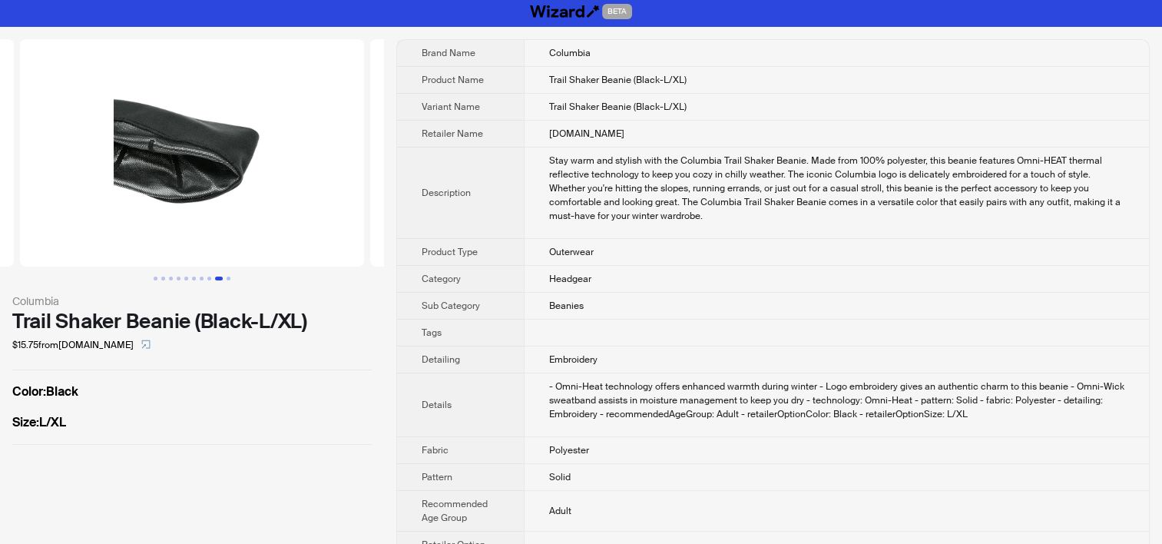
scroll to position [0, 0]
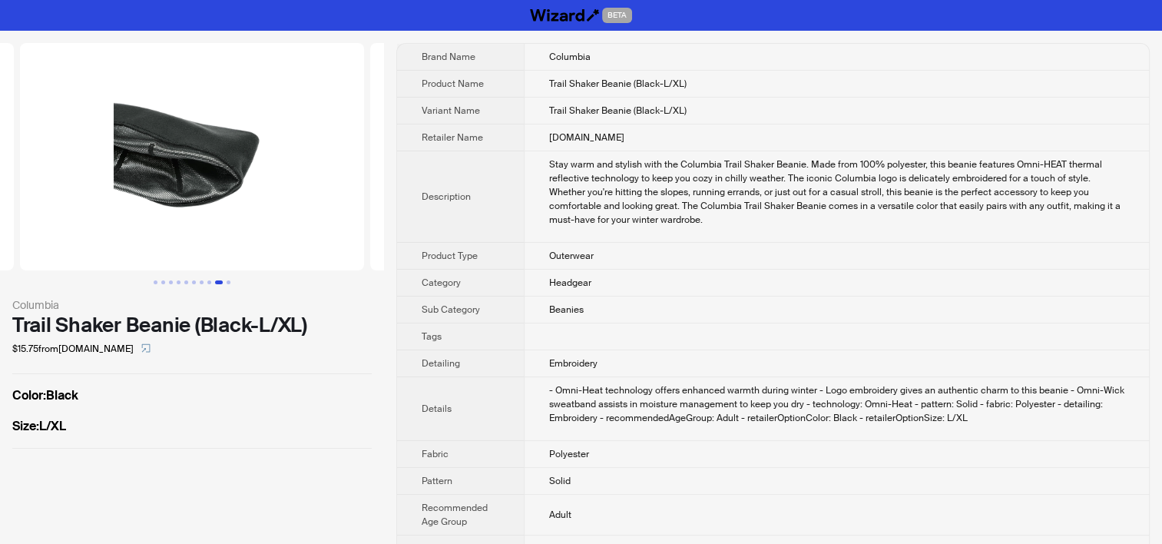
click at [603, 153] on td "Stay warm and stylish with the Columbia Trail Shaker Beanie. Made from 100% pol…" at bounding box center [836, 196] width 625 height 91
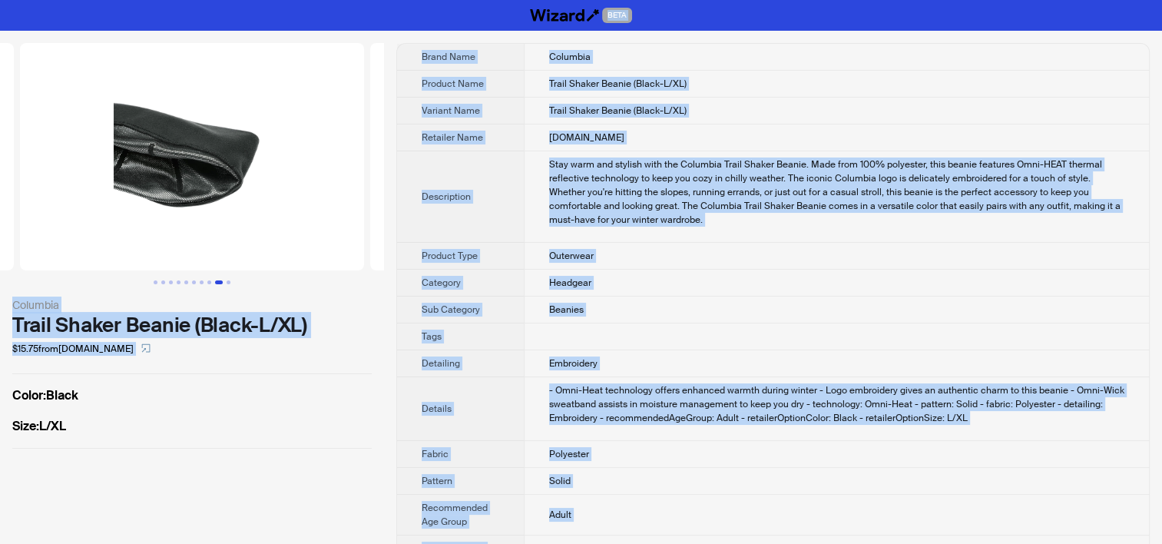
copy div "BETA Columbia Trail Shaker Beanie (Black-L/XL) $15.75 from [DOMAIN_NAME] Color …"
click at [658, 98] on td "Trail Shaker Beanie (Black-L/XL)" at bounding box center [836, 111] width 625 height 27
click at [608, 176] on div "Stay warm and stylish with the Columbia Trail Shaker Beanie. Made from 100% pol…" at bounding box center [836, 191] width 575 height 69
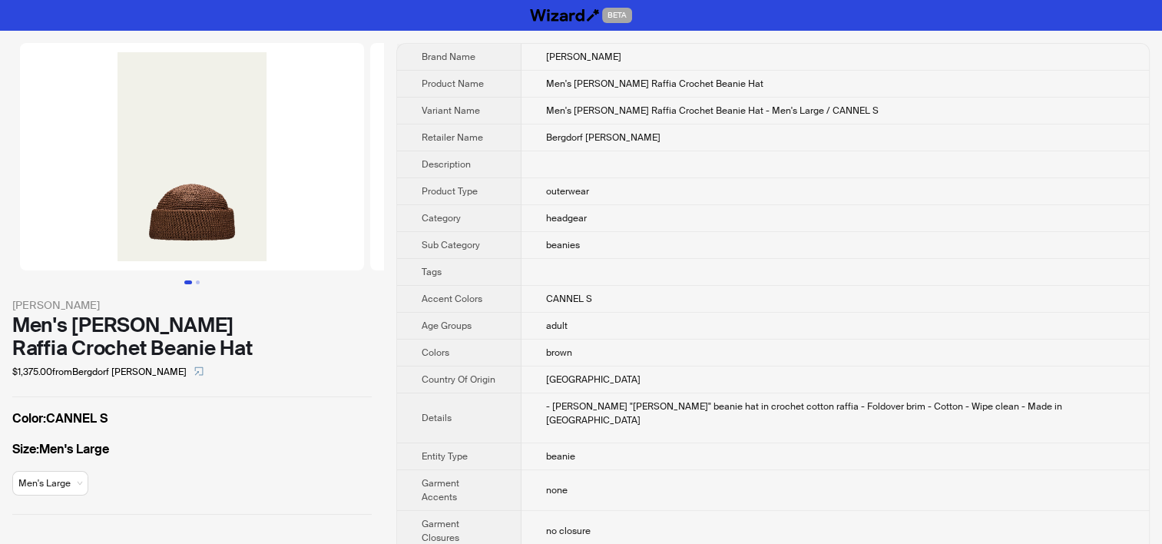
click at [697, 157] on td at bounding box center [836, 164] width 628 height 27
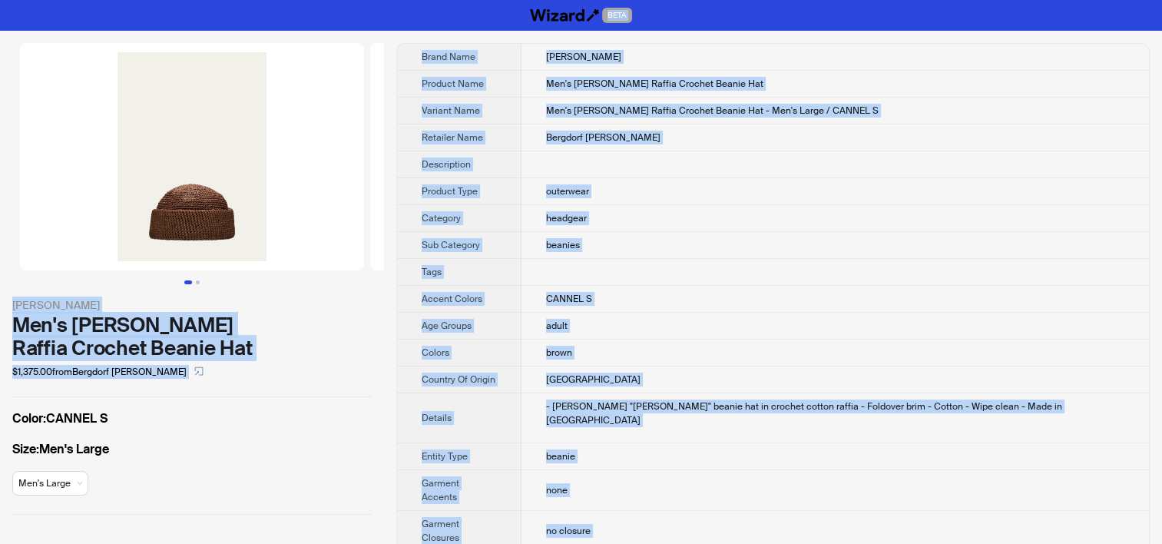
copy div "BETA Loro Piana Men's Doroteo Raffia Crochet Beanie Hat $1,375.00 from Bergdorf…"
click at [598, 160] on td at bounding box center [836, 164] width 628 height 27
click at [593, 134] on span "Bergdorf Goodman" at bounding box center [603, 137] width 114 height 12
click at [605, 103] on td "Men's Doroteo Raffia Crochet Beanie Hat - Men's Large / CANNEL S" at bounding box center [836, 111] width 628 height 27
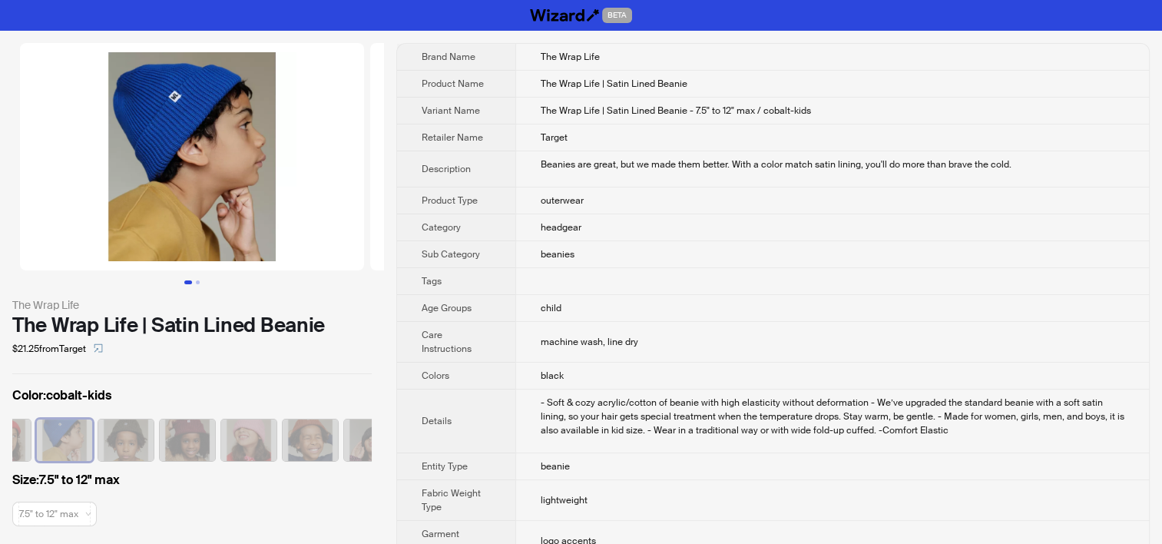
click at [613, 249] on td "beanies" at bounding box center [832, 254] width 634 height 27
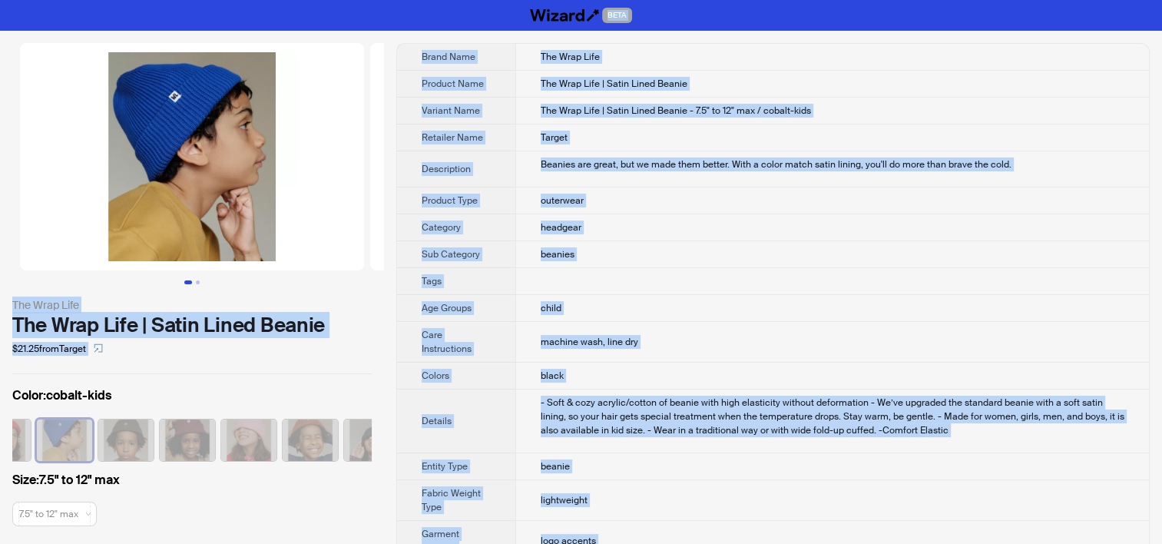
copy div "LORE Ips Dolo Sita Con Adip Elit | Seddo Eiusm Tempor $02.55 inci Utlabo Etdol …"
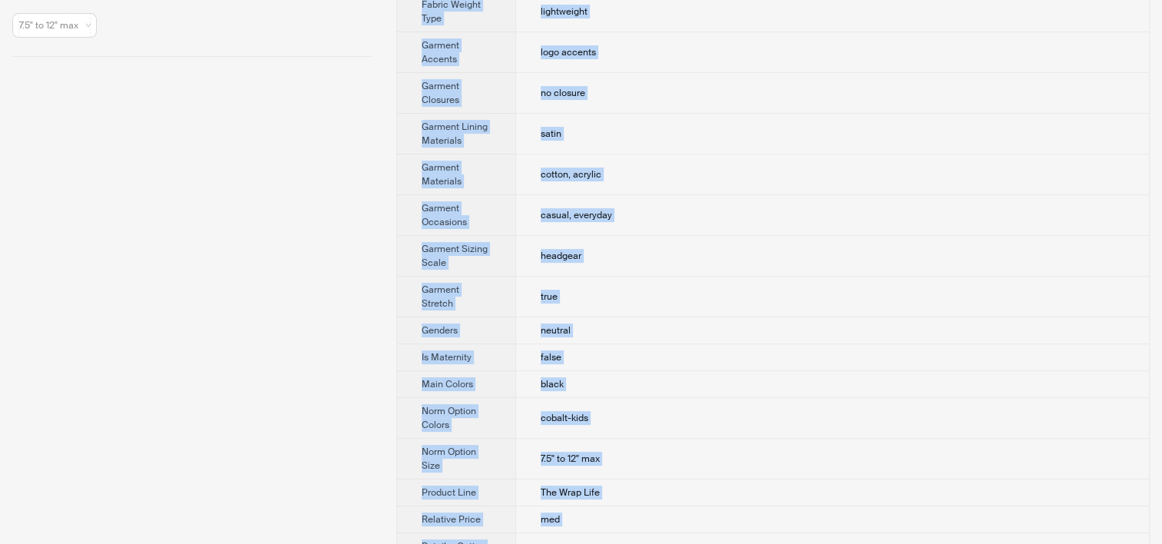
scroll to position [691, 0]
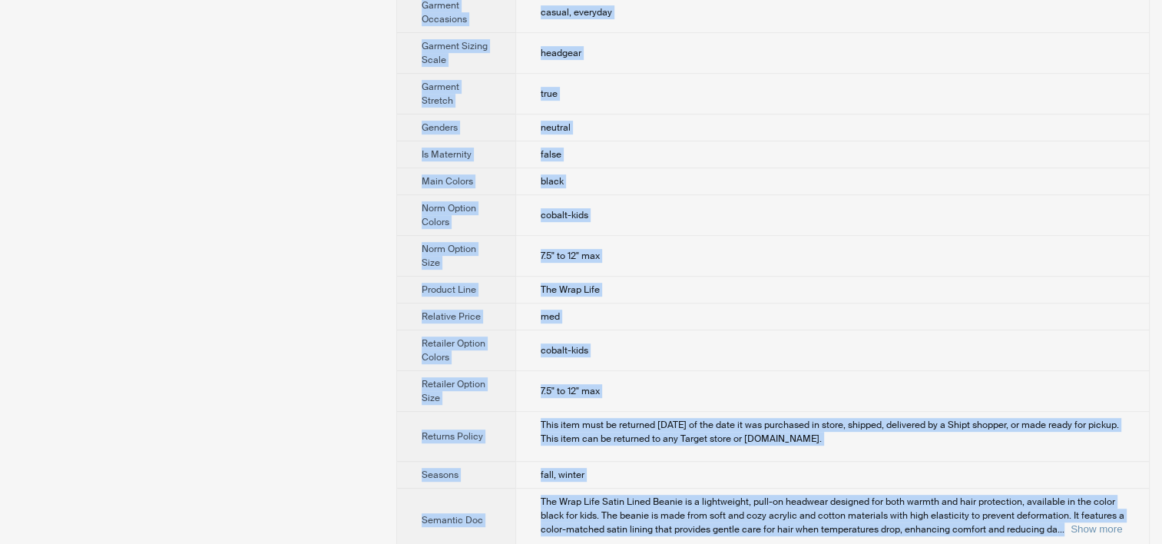
click at [575, 385] on span "7.5" to 12" max" at bounding box center [570, 391] width 59 height 12
click at [580, 303] on td "med" at bounding box center [832, 316] width 634 height 27
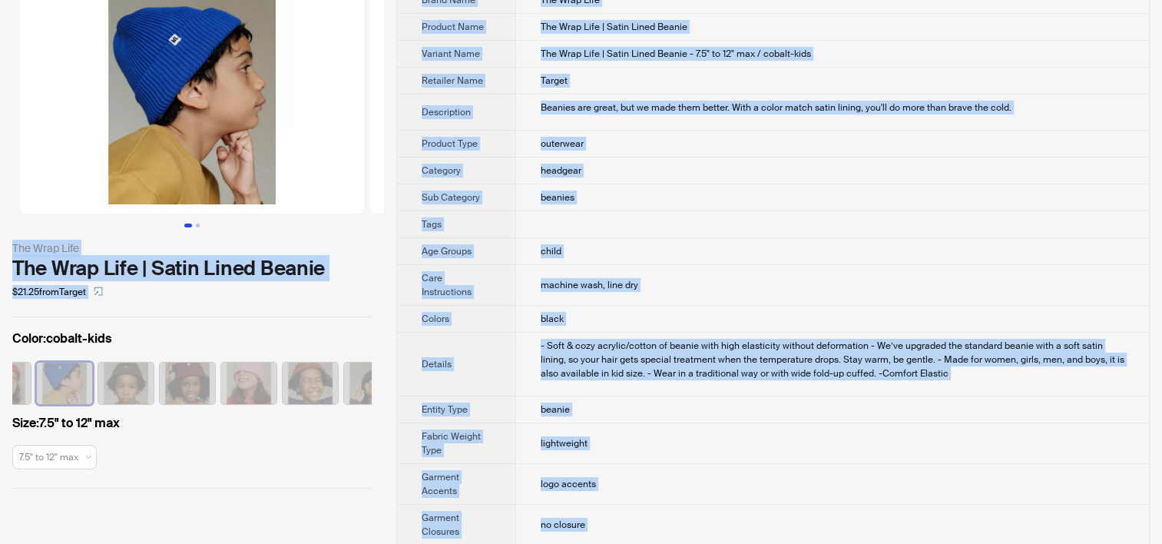
scroll to position [0, 0]
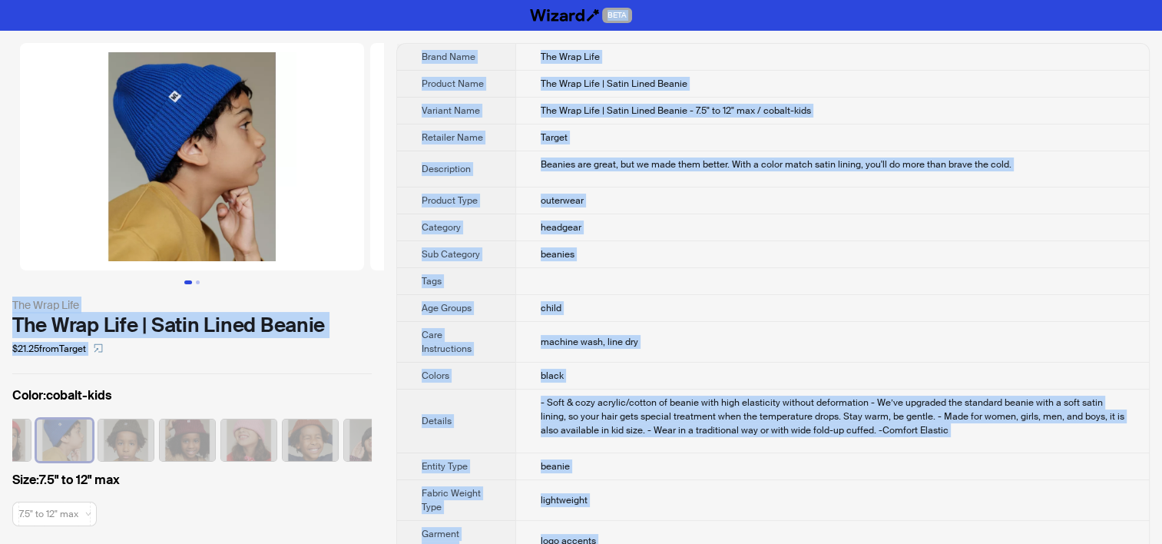
click at [591, 206] on td "outerwear" at bounding box center [832, 200] width 634 height 27
click at [515, 143] on td "Target" at bounding box center [832, 137] width 634 height 27
click at [644, 174] on td "Beanies are great, but we made them better. With a color match satin lining, yo…" at bounding box center [832, 169] width 634 height 36
click at [667, 99] on td "The Wrap Life | Satin Lined Beanie - 7.5" to 12" max / cobalt-kids" at bounding box center [832, 111] width 634 height 27
click at [652, 151] on td "Beanies are great, but we made them better. With a color match satin lining, yo…" at bounding box center [832, 169] width 634 height 36
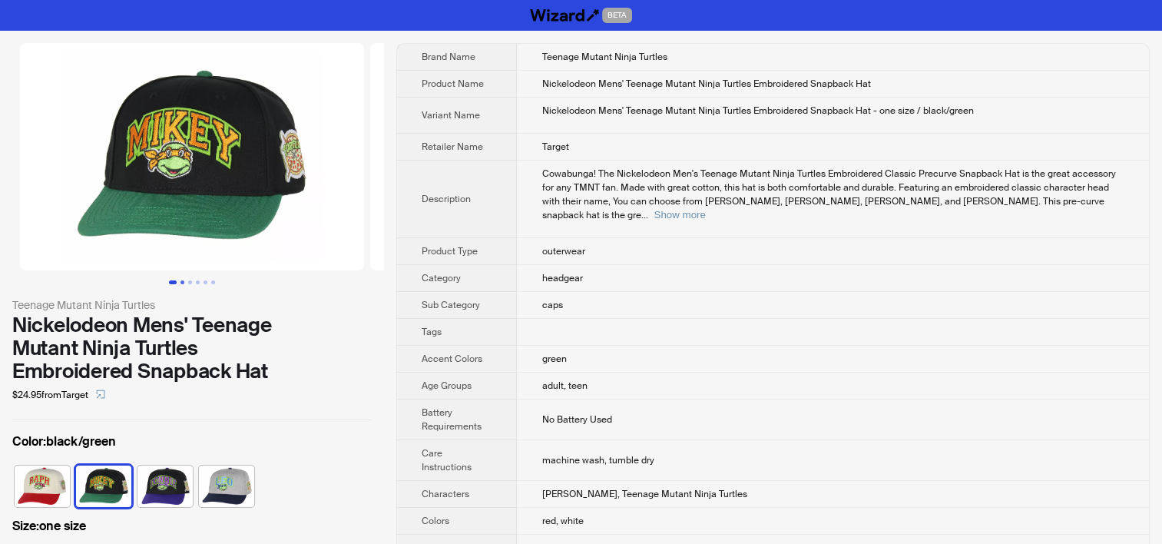
click at [180, 283] on button "Go to slide 2" at bounding box center [182, 282] width 4 height 4
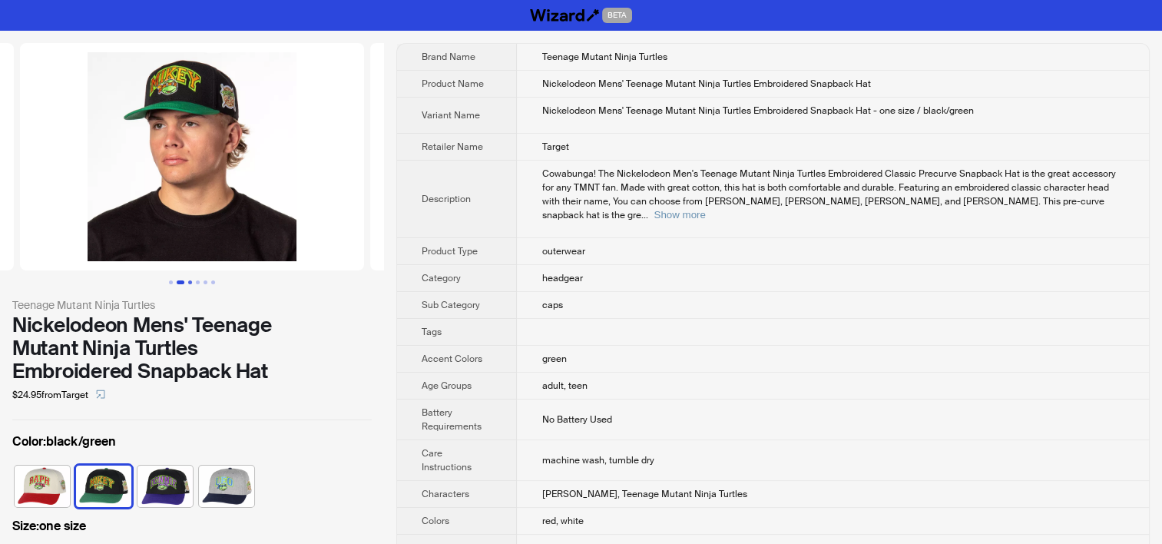
click at [189, 281] on button "Go to slide 3" at bounding box center [190, 282] width 4 height 4
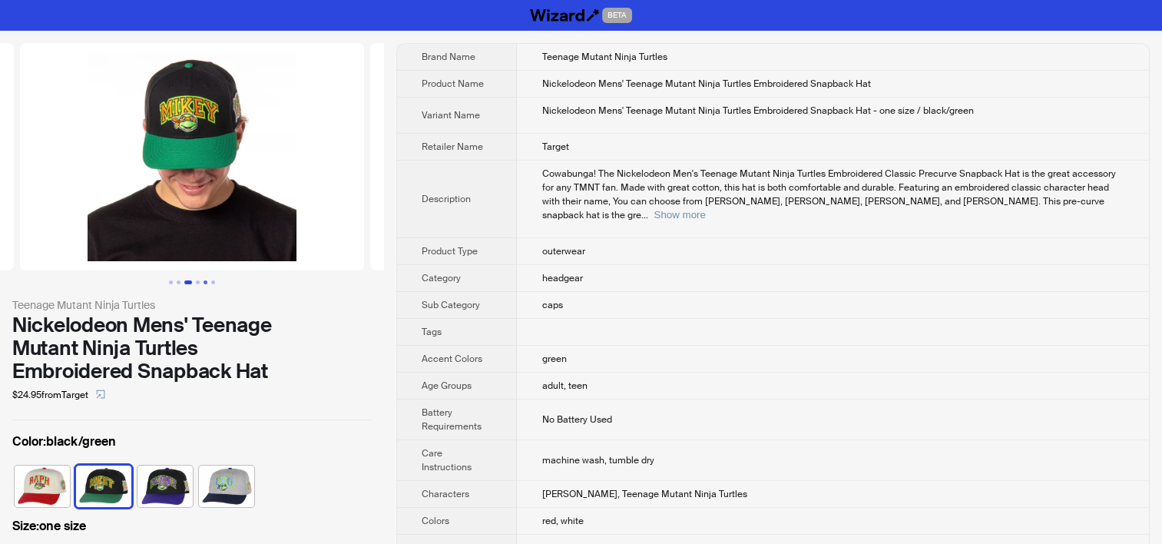
click at [205, 283] on button "Go to slide 5" at bounding box center [206, 282] width 4 height 4
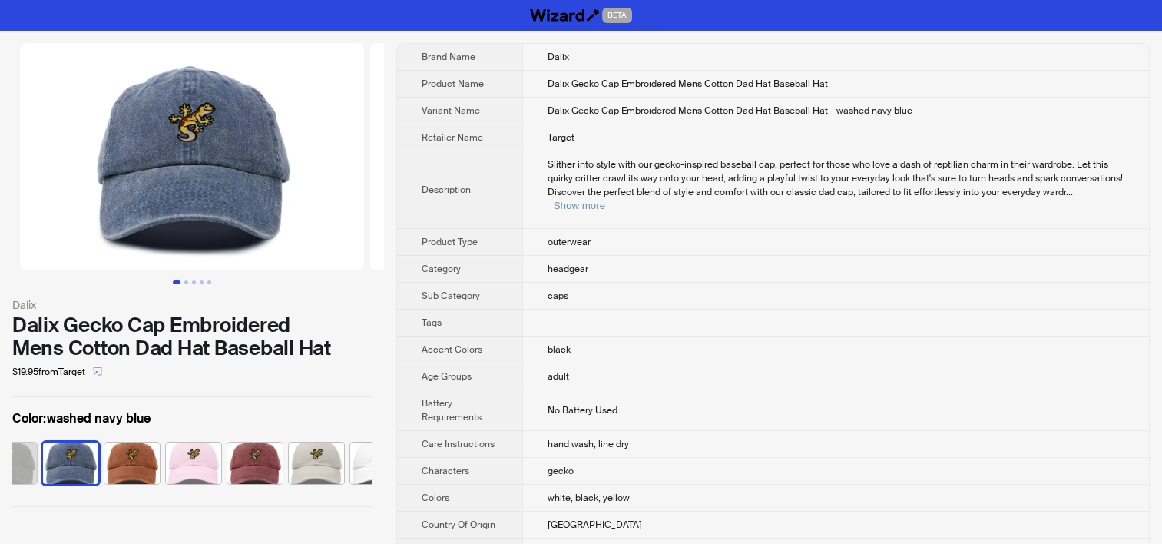
scroll to position [0, 1330]
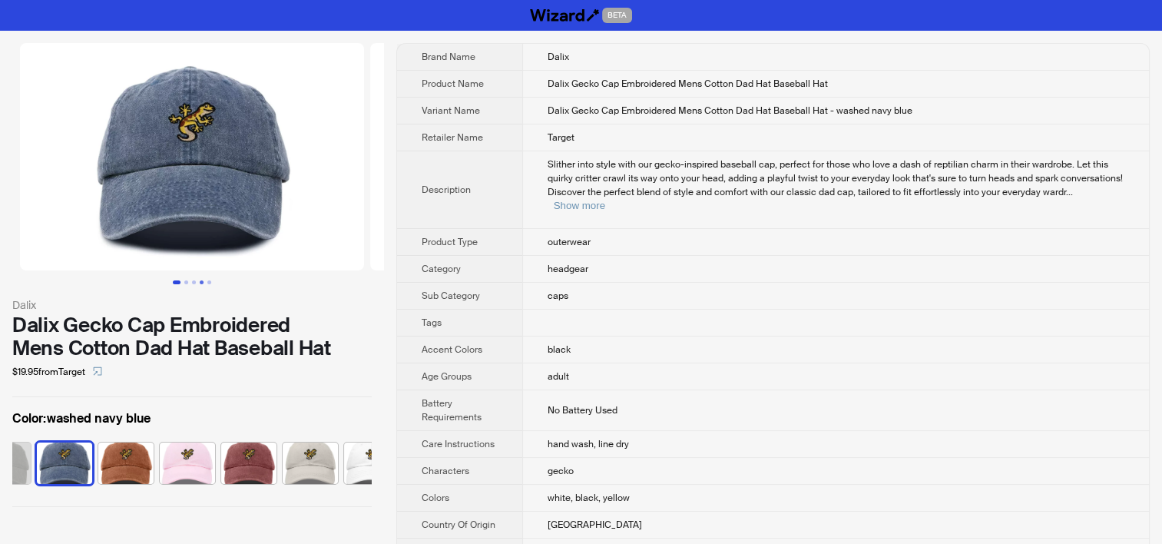
click at [204, 283] on button "Go to slide 4" at bounding box center [202, 282] width 4 height 4
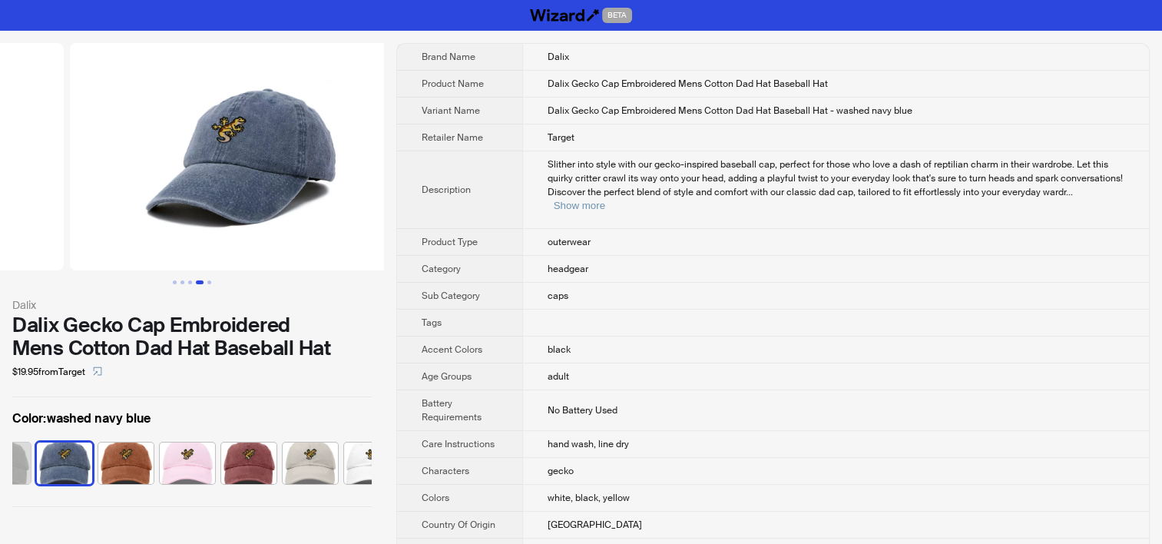
scroll to position [0, 1051]
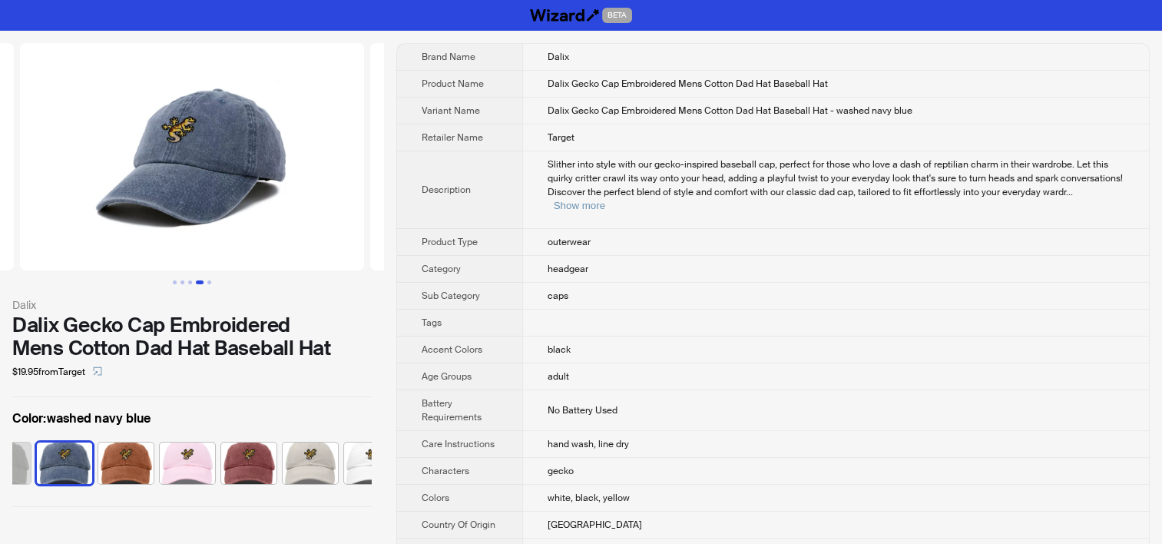
click at [626, 204] on td "Slither into style with our gecko-inspired baseball cap, perfect for those who …" at bounding box center [835, 190] width 627 height 78
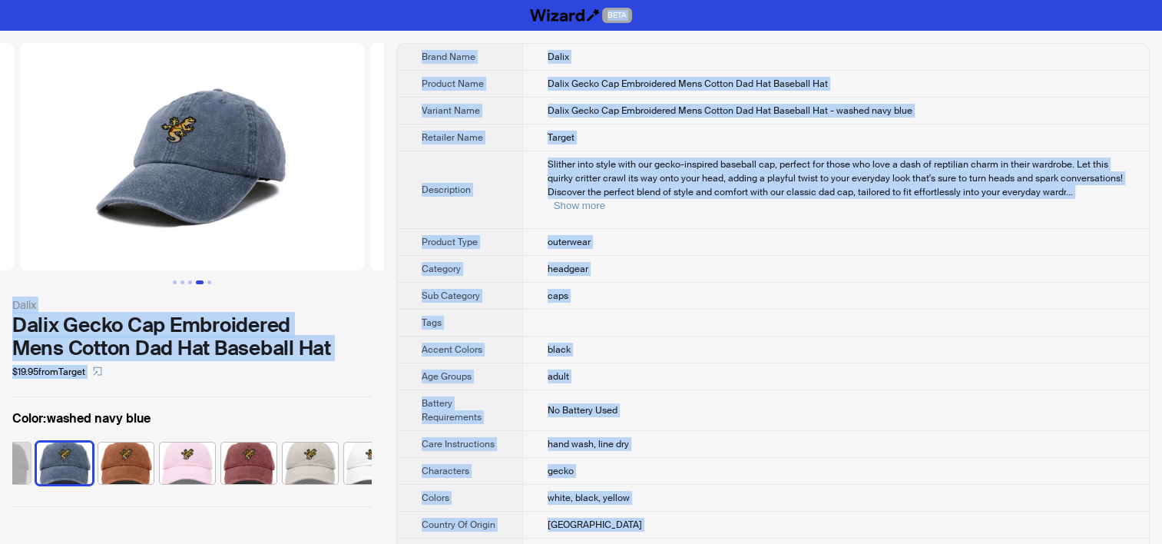
copy div "BETA Dalix Dalix Gecko Cap Embroidered Mens Cotton Dad Hat Baseball Hat $19.95 …"
click at [563, 170] on div "Slither into style with our gecko-inspired baseball cap, perfect for those who …" at bounding box center [836, 184] width 577 height 55
click at [639, 122] on td "Dalix Gecko Cap Embroidered Mens Cotton Dad Hat Baseball Hat - washed navy blue" at bounding box center [835, 111] width 627 height 27
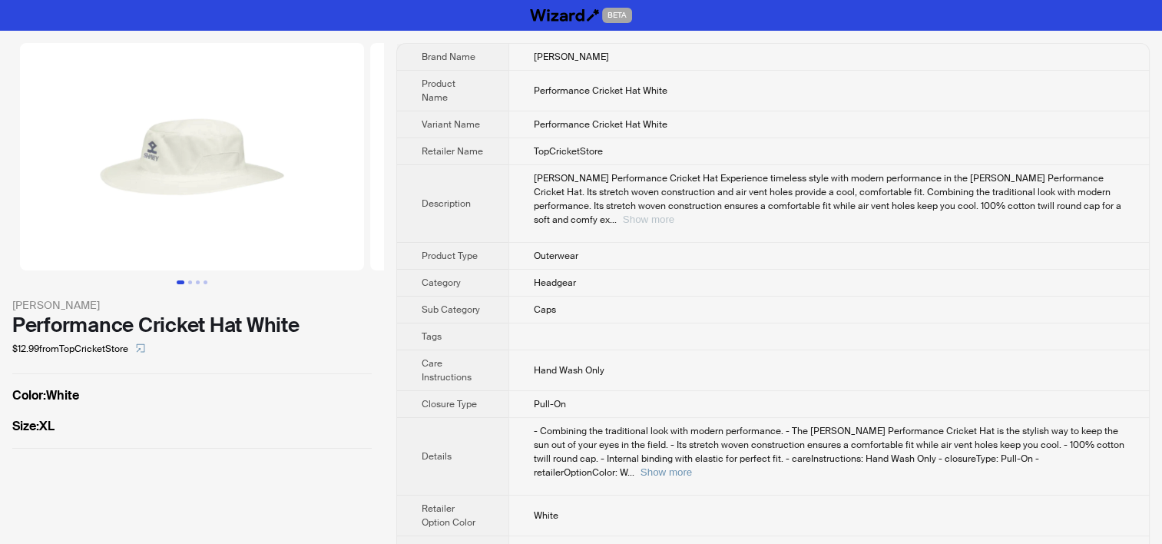
click at [674, 214] on button "Show more" at bounding box center [648, 220] width 51 height 12
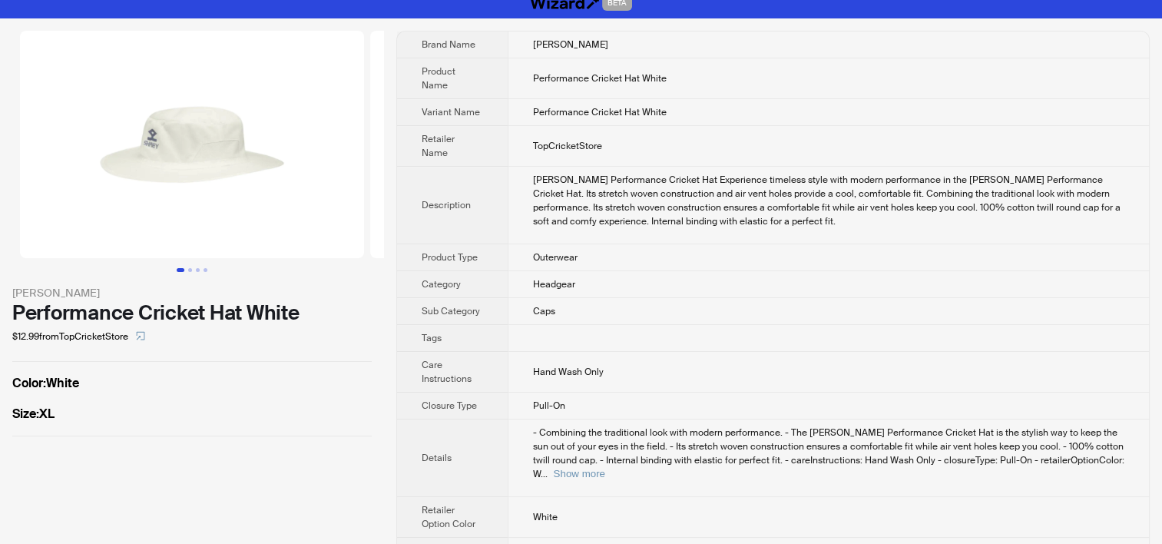
scroll to position [15, 0]
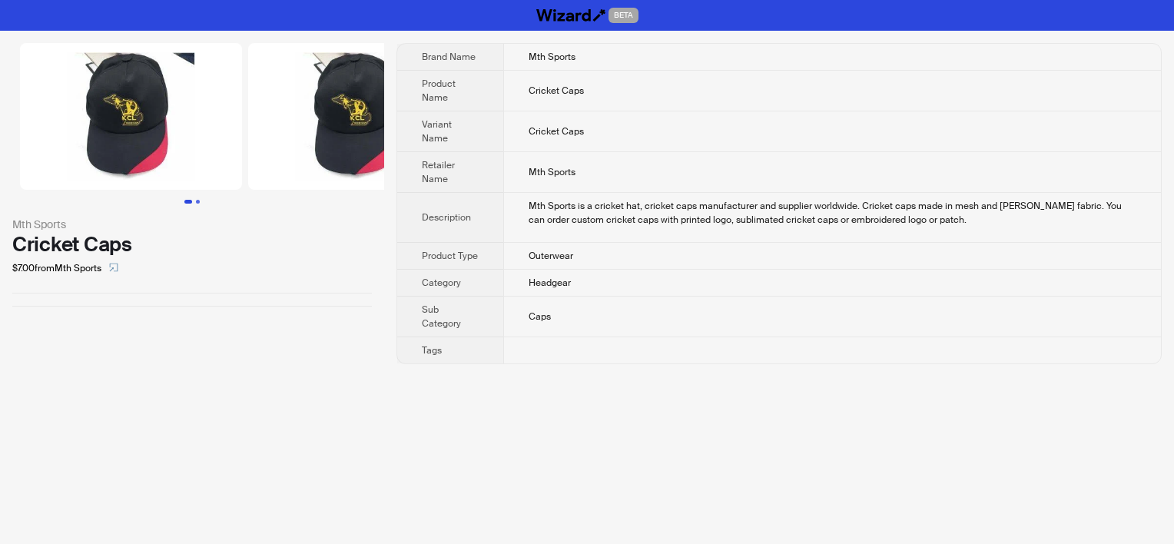
click at [200, 203] on button "Go to slide 2" at bounding box center [198, 202] width 4 height 4
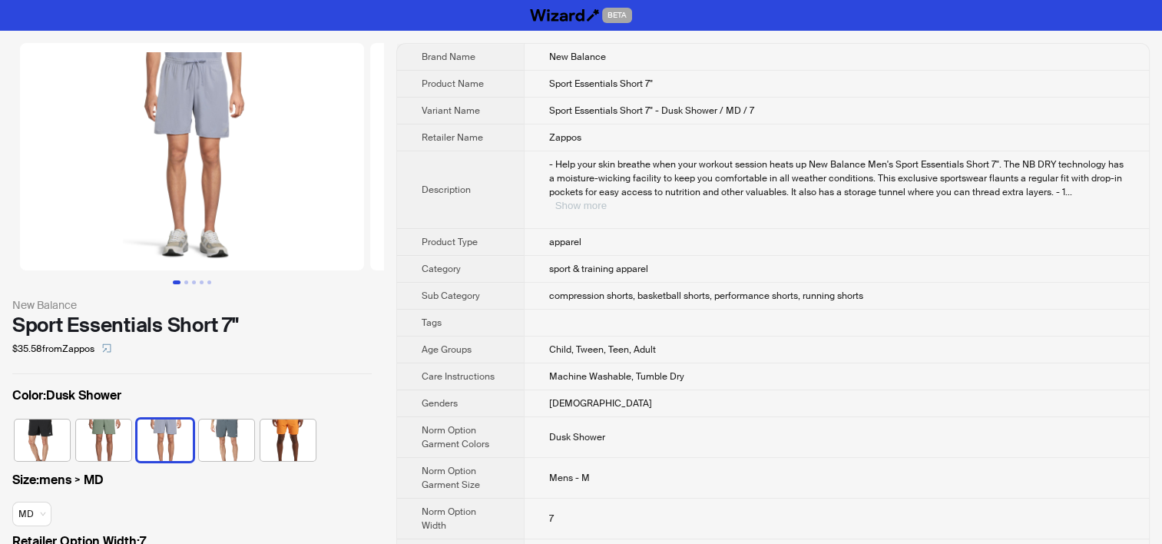
click at [607, 200] on button "Show more" at bounding box center [580, 206] width 51 height 12
click at [108, 344] on icon "select" at bounding box center [107, 348] width 8 height 8
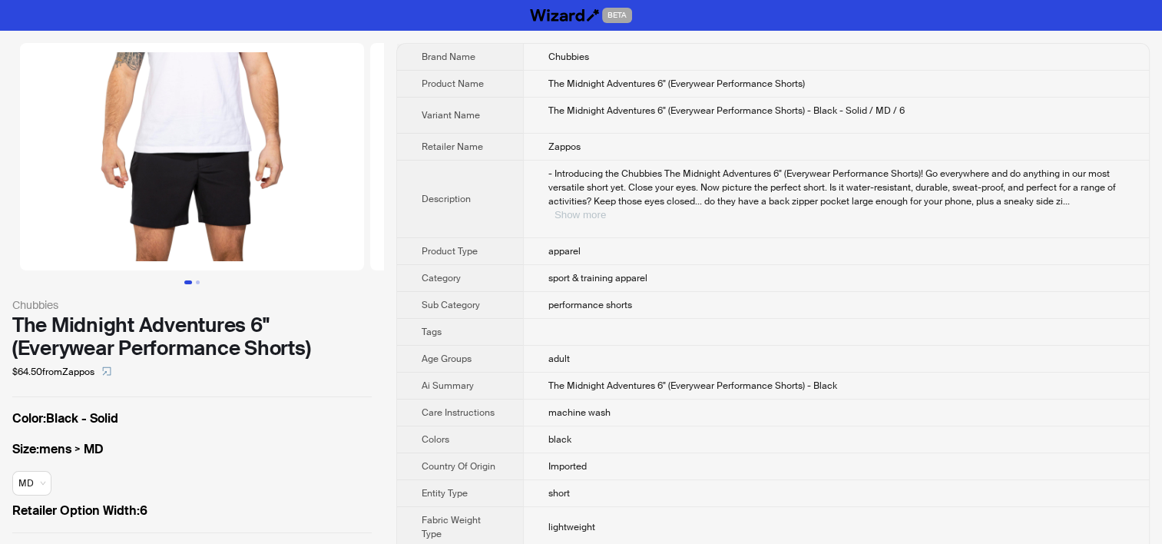
click at [606, 209] on button "Show more" at bounding box center [580, 215] width 51 height 12
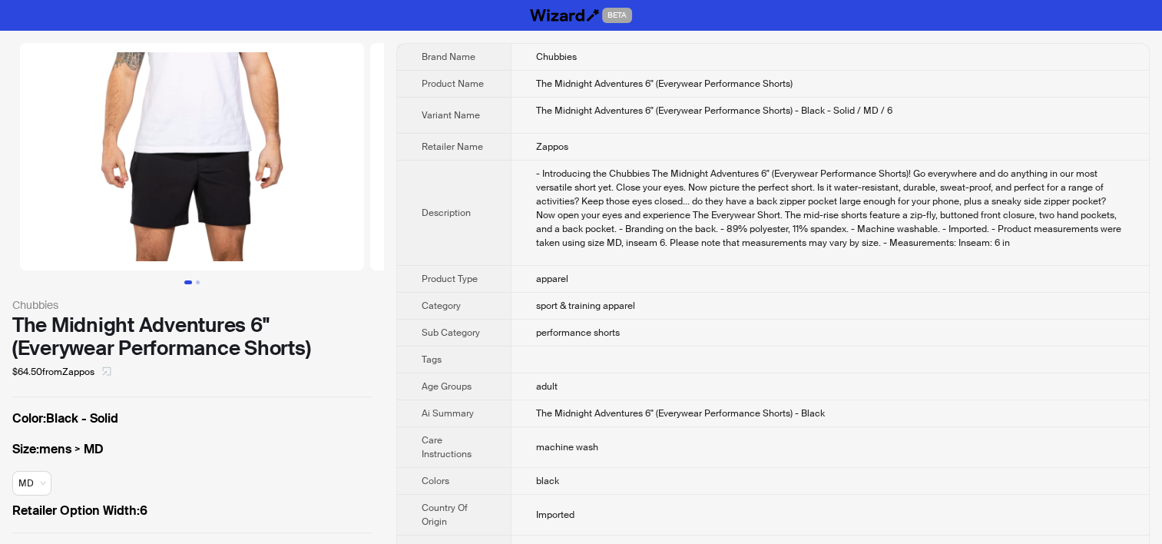
click at [111, 374] on icon "select" at bounding box center [106, 370] width 9 height 9
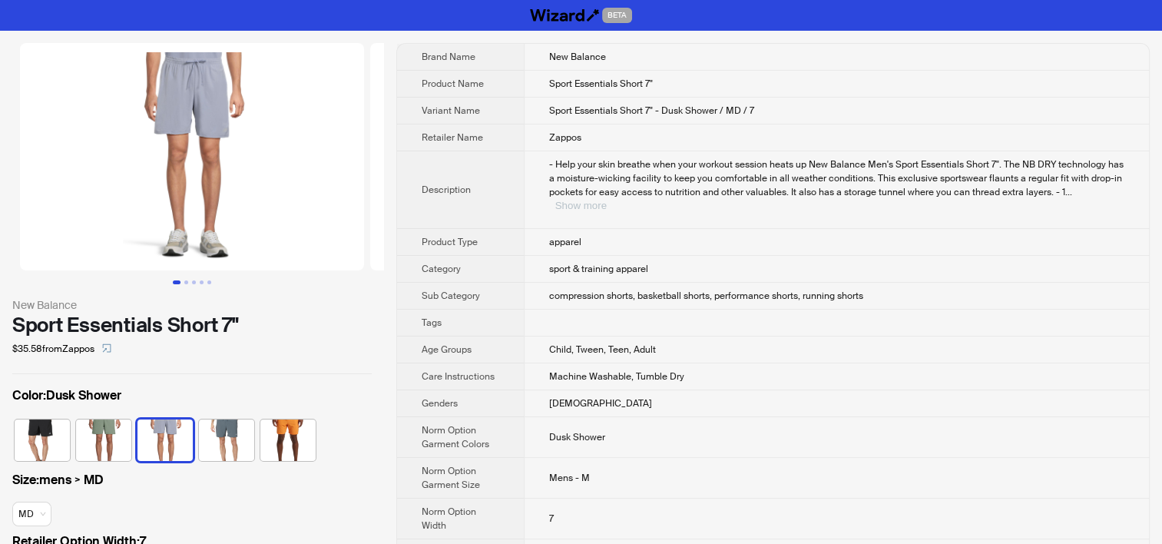
click at [607, 200] on button "Show more" at bounding box center [580, 206] width 51 height 12
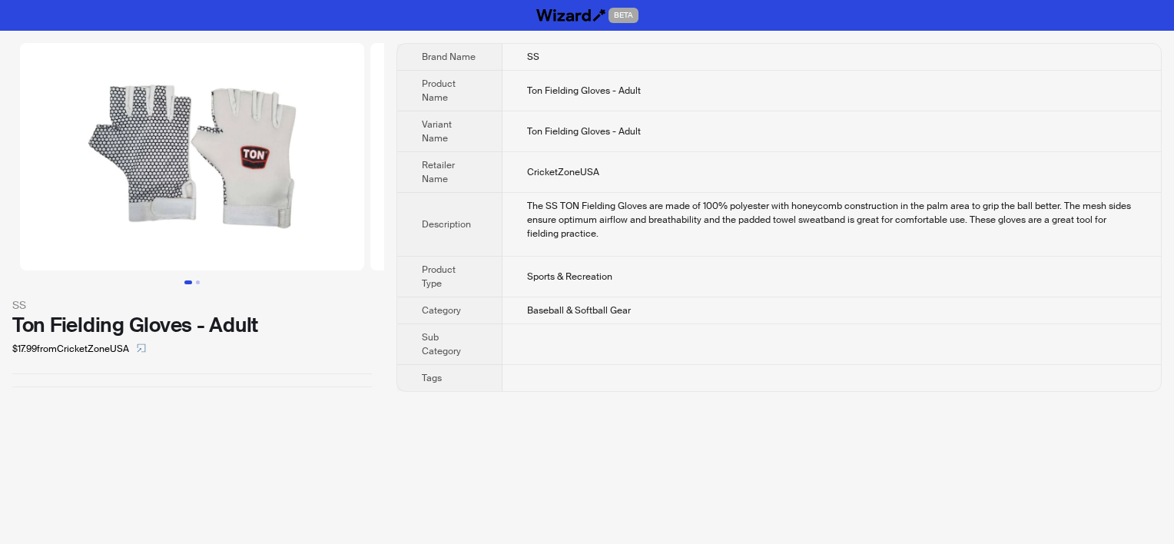
click at [483, 141] on th "Variant Name" at bounding box center [449, 131] width 105 height 41
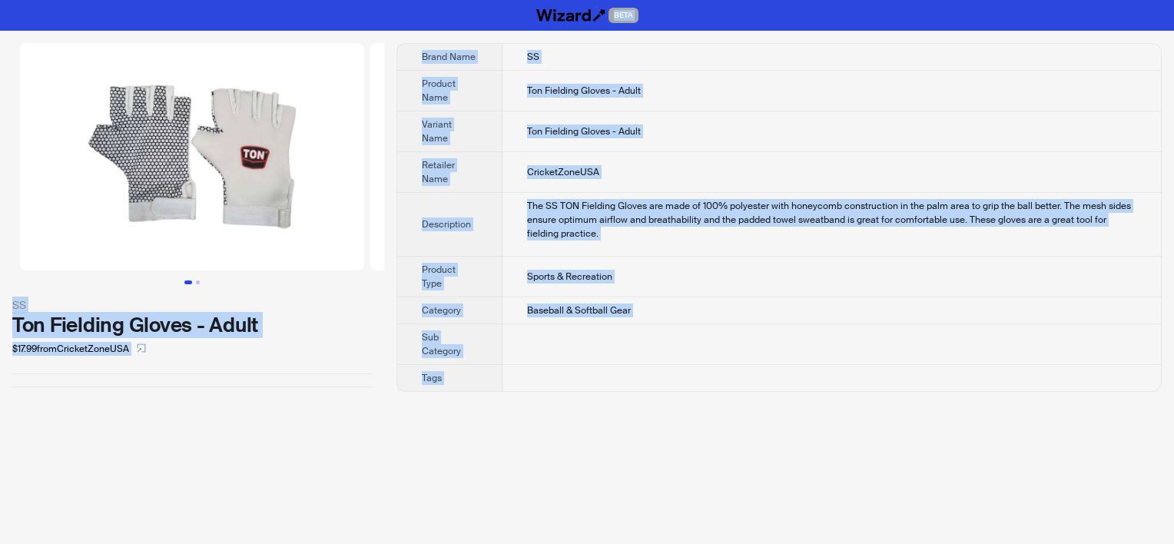
copy div "BETA SS Ton Fielding Gloves - Adult $17.99 from CricketZoneUSA Brand Name SS Pr…"
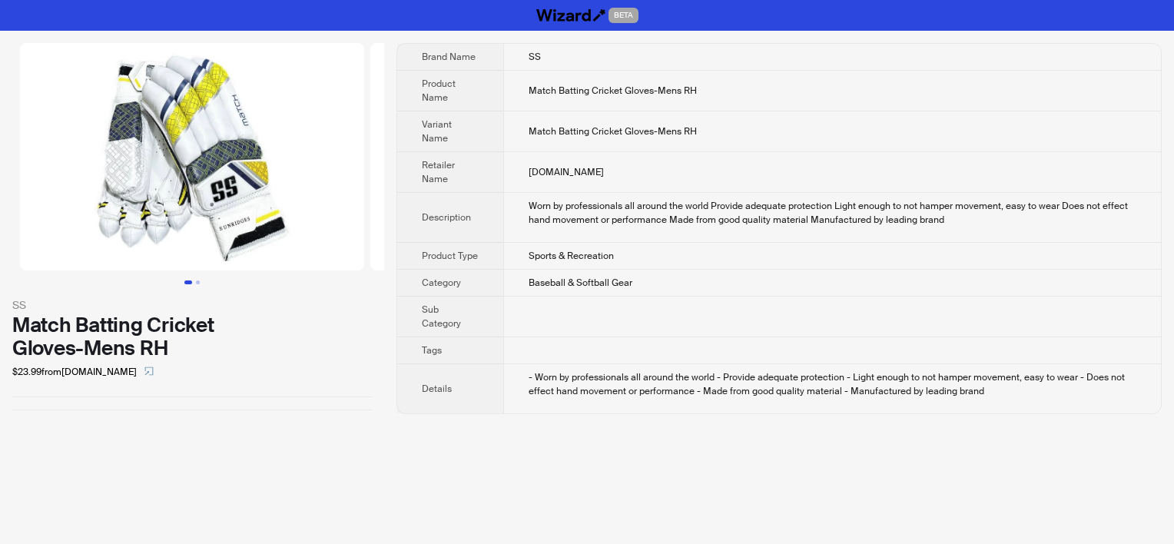
click at [545, 71] on td "Match Batting Cricket Gloves-Mens RH" at bounding box center [831, 91] width 657 height 41
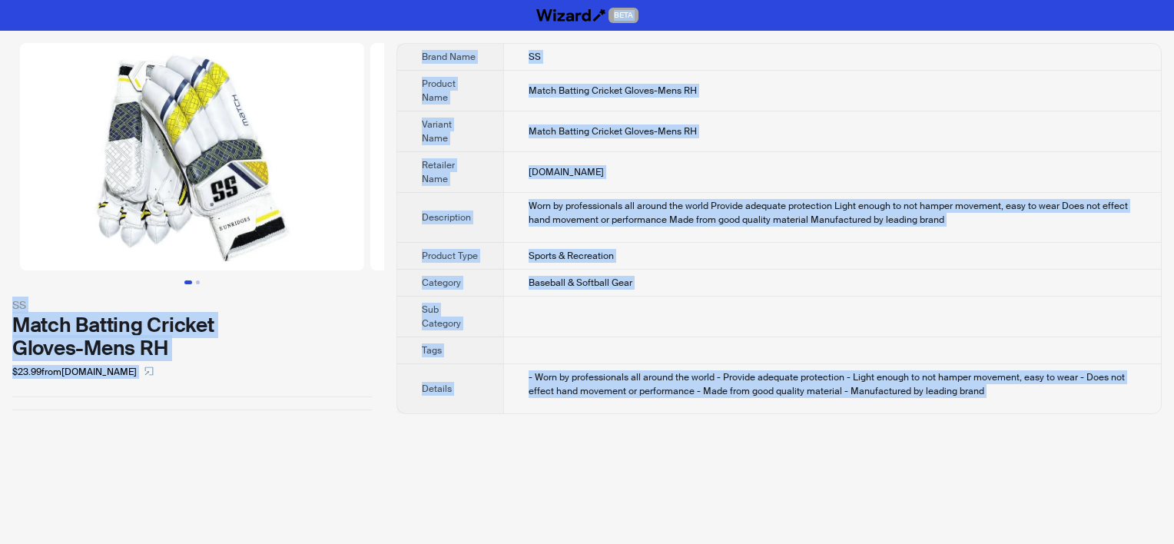
copy div "BETA SS Match Batting Cricket Gloves-Mens RH $23.99 from CricketMerchant.com Br…"
click at [550, 159] on td "CricketMerchant.com" at bounding box center [831, 172] width 657 height 41
click at [528, 193] on td "Worn by professionals all around the world Provide adequate protection Light en…" at bounding box center [831, 218] width 657 height 50
click at [587, 175] on span "CricketMerchant.com" at bounding box center [565, 172] width 75 height 12
click at [684, 126] on span "Match Batting Cricket Gloves-Mens RH" at bounding box center [612, 131] width 168 height 12
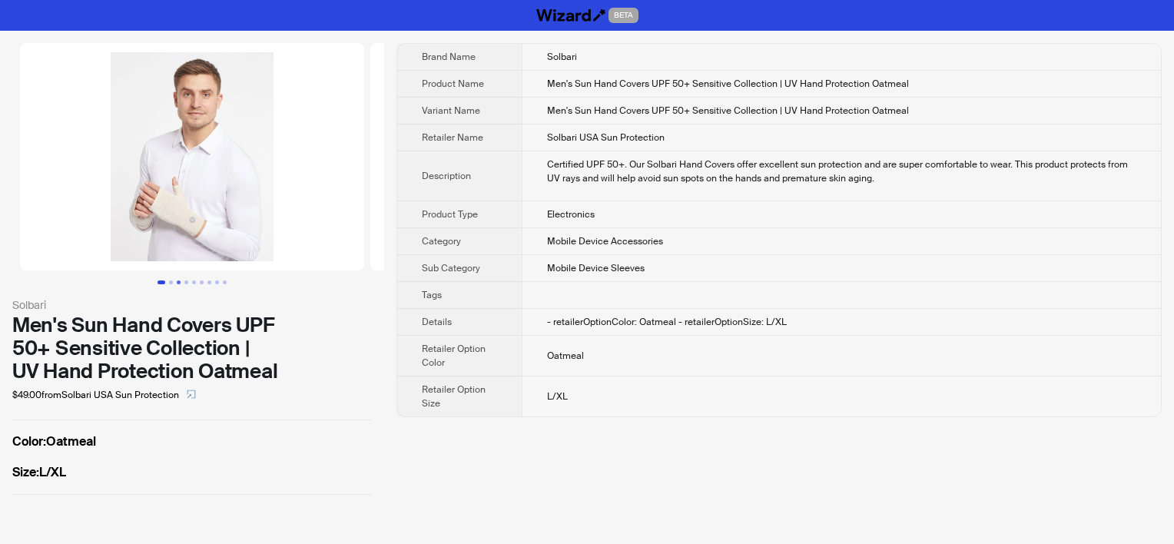
click at [180, 280] on button "Go to slide 3" at bounding box center [179, 282] width 4 height 4
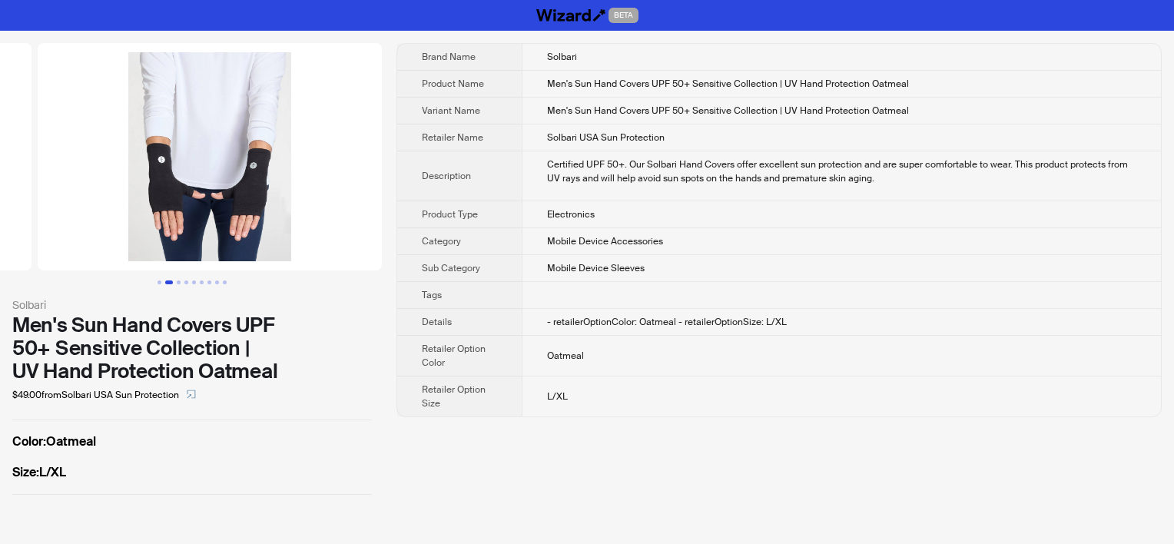
scroll to position [0, 700]
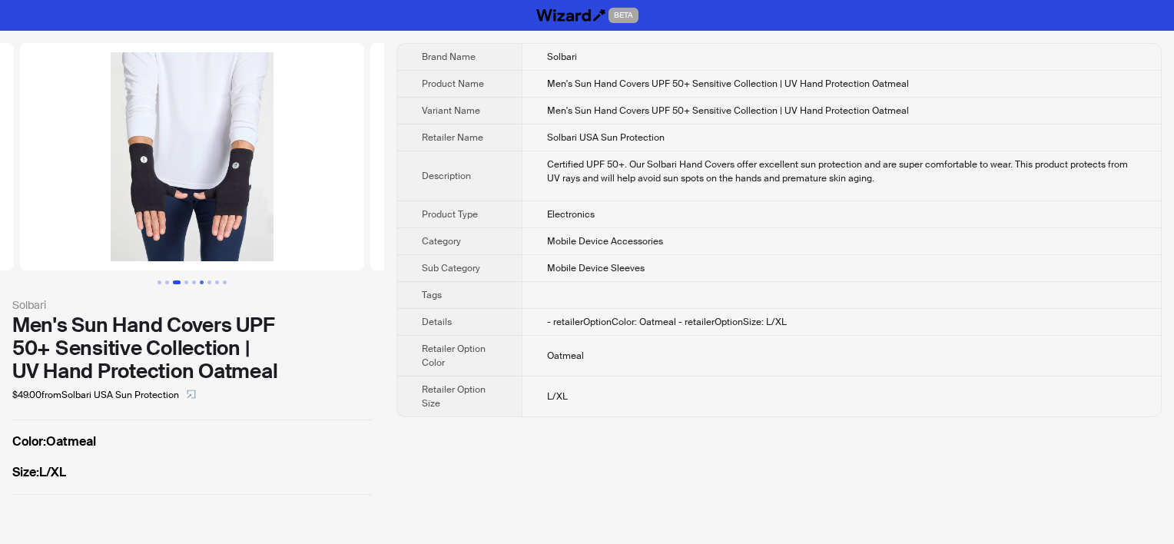
click at [200, 280] on button "Go to slide 6" at bounding box center [202, 282] width 4 height 4
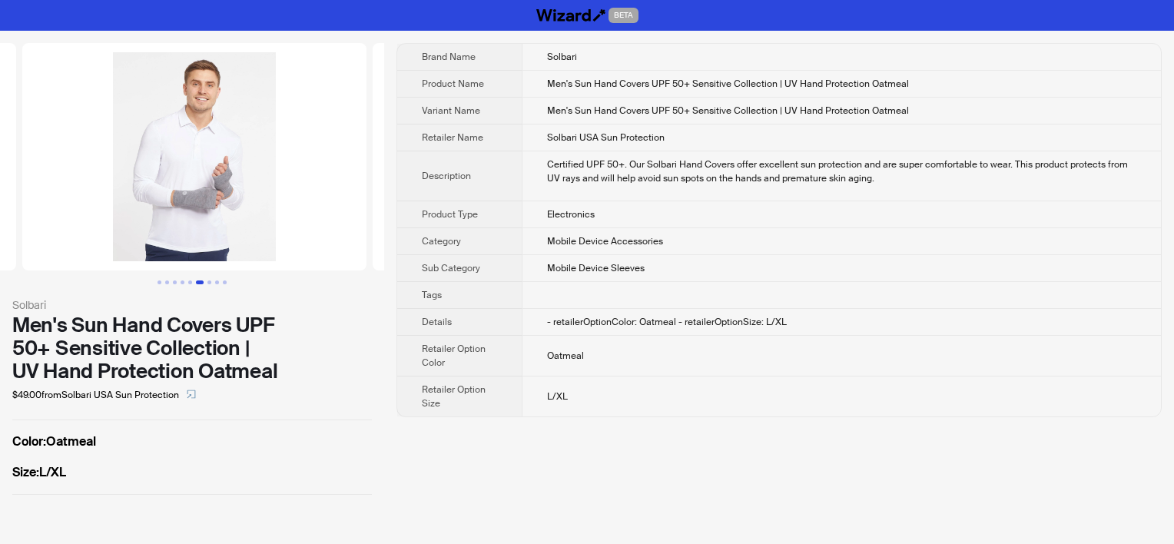
scroll to position [0, 1751]
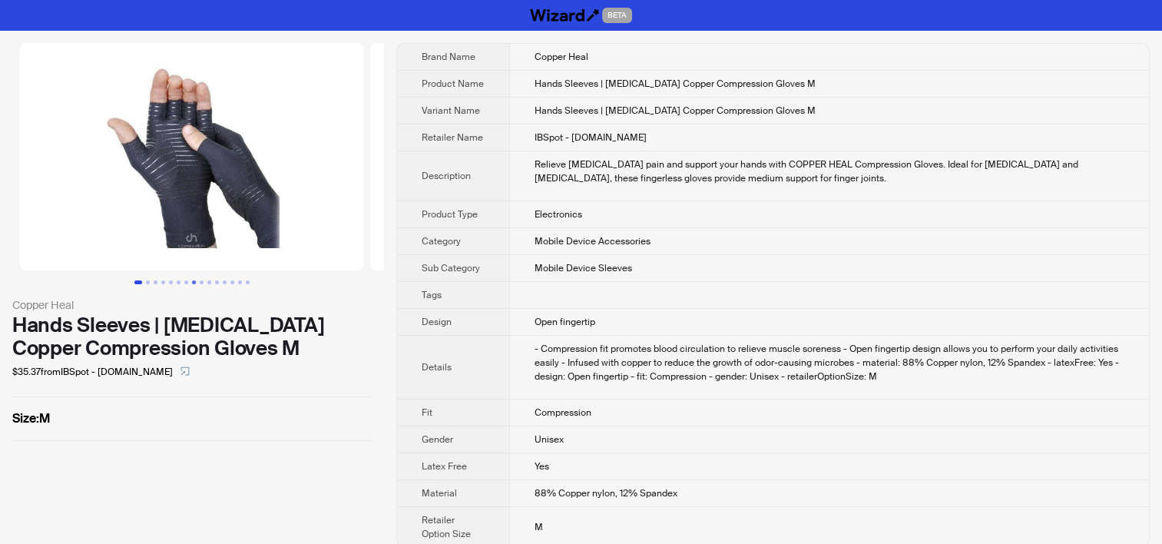
click at [192, 280] on button "Go to slide 8" at bounding box center [194, 282] width 4 height 4
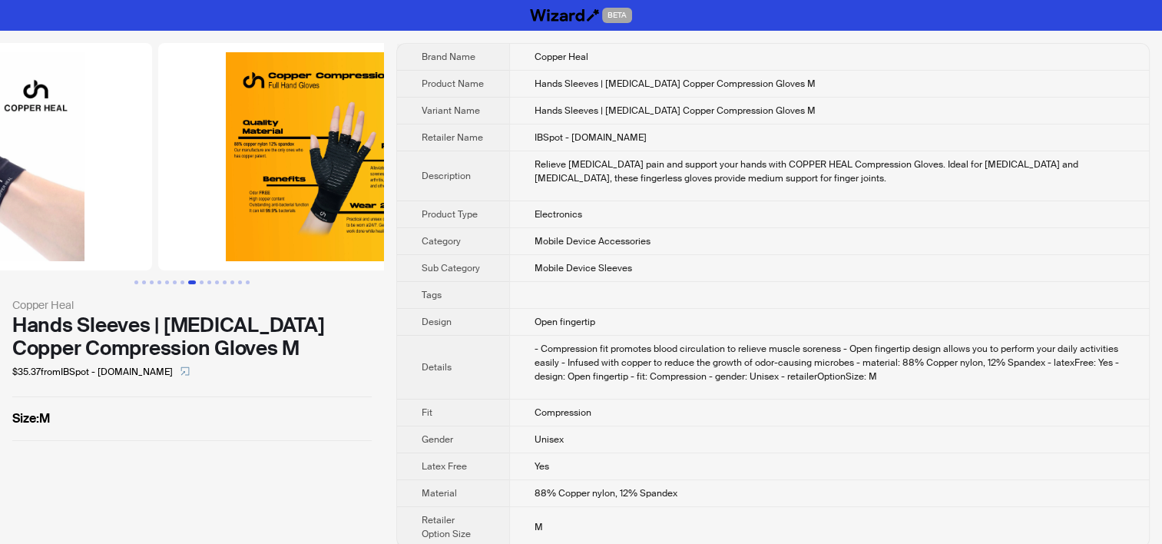
scroll to position [0, 2452]
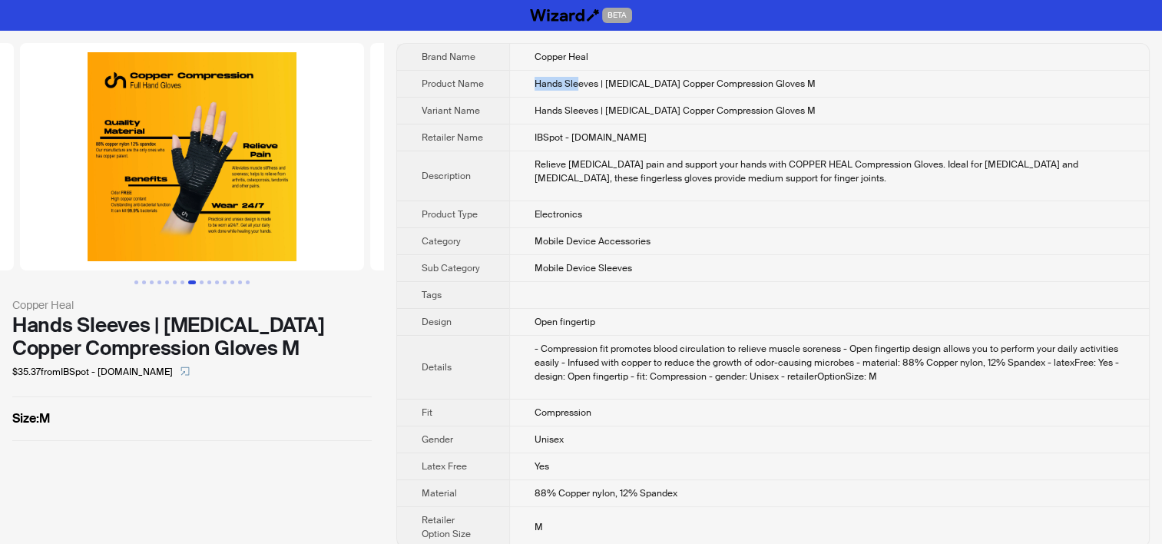
drag, startPoint x: 534, startPoint y: 81, endPoint x: 579, endPoint y: 86, distance: 45.5
click at [579, 86] on span "Hands Sleeves | Arthritis Copper Compression Gloves M" at bounding box center [675, 84] width 281 height 12
click at [580, 88] on span "Hands Sleeves | Arthritis Copper Compression Gloves M" at bounding box center [675, 84] width 281 height 12
click at [560, 86] on span "Hands Sleeves | Arthritis Copper Compression Gloves M" at bounding box center [675, 84] width 281 height 12
drag, startPoint x: 562, startPoint y: 83, endPoint x: 601, endPoint y: 81, distance: 39.2
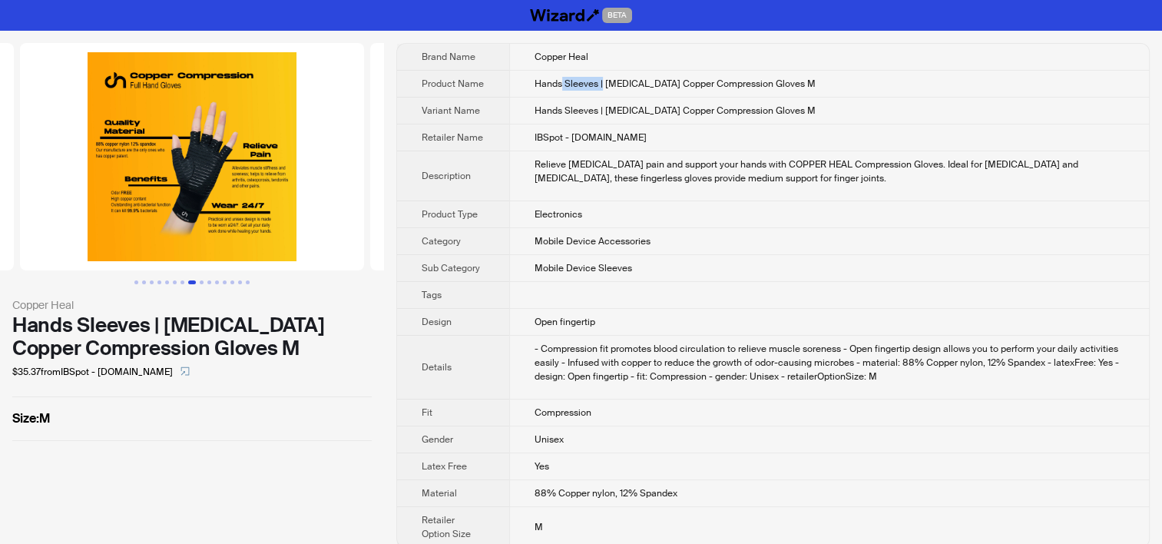
click at [601, 81] on span "Hands Sleeves | Arthritis Copper Compression Gloves M" at bounding box center [675, 84] width 281 height 12
click at [604, 247] on td "Mobile Device Accessories" at bounding box center [829, 241] width 640 height 27
